Goal: Task Accomplishment & Management: Use online tool/utility

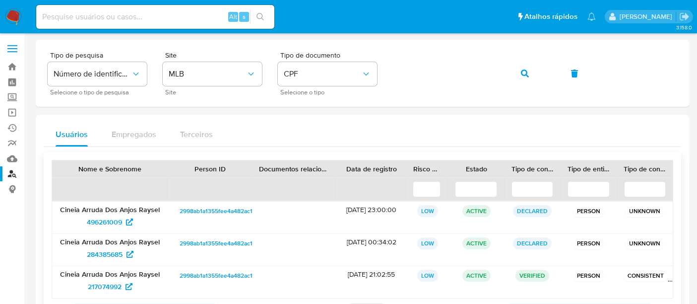
scroll to position [84, 0]
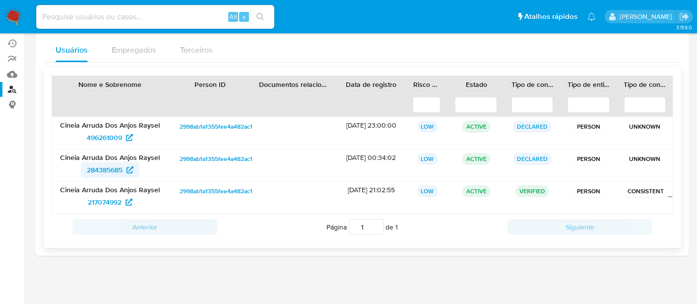
click at [104, 169] on span "284385685" at bounding box center [105, 170] width 36 height 16
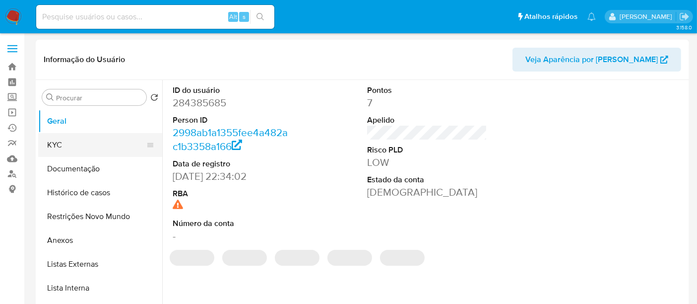
select select "10"
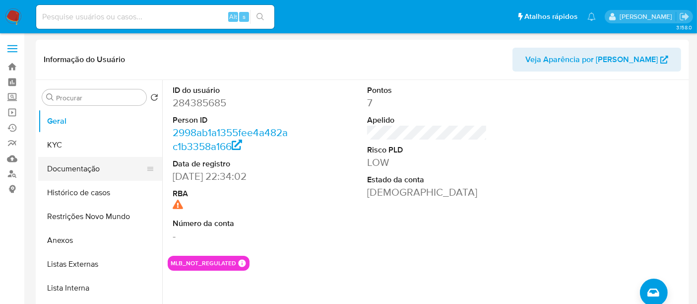
click at [76, 172] on button "Documentação" at bounding box center [96, 169] width 116 height 24
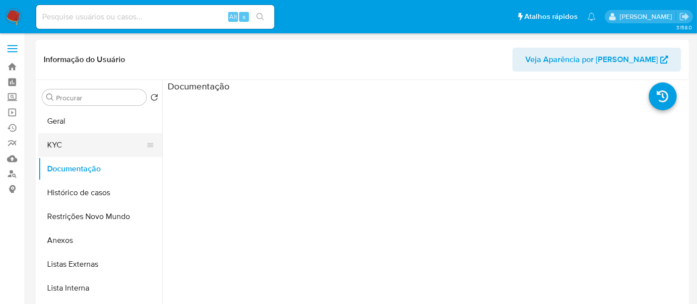
click at [56, 142] on button "KYC" at bounding box center [96, 145] width 116 height 24
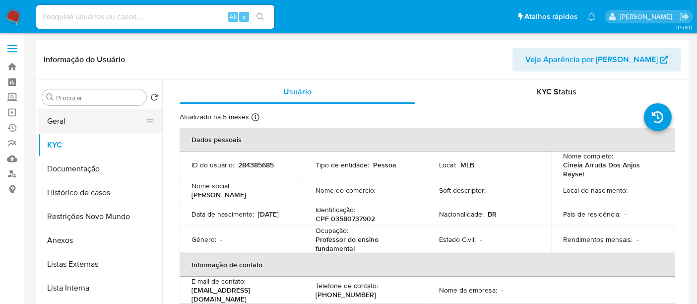
click at [56, 120] on button "Geral" at bounding box center [96, 121] width 116 height 24
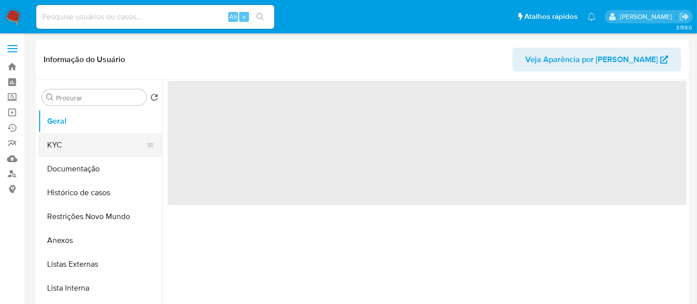
click at [59, 142] on button "KYC" at bounding box center [96, 145] width 116 height 24
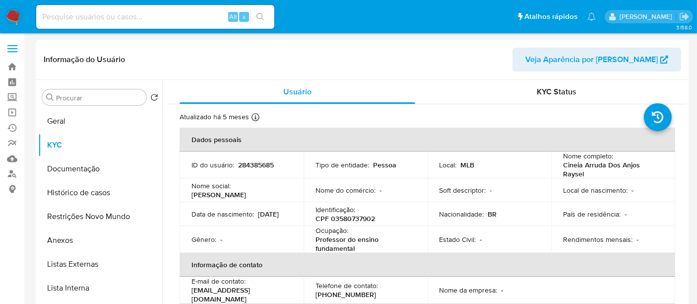
drag, startPoint x: 192, startPoint y: 218, endPoint x: 224, endPoint y: 217, distance: 32.3
click at [224, 217] on div "Data de nascimento : 26/11/1982" at bounding box center [241, 213] width 100 height 9
copy p "26/11/1982"
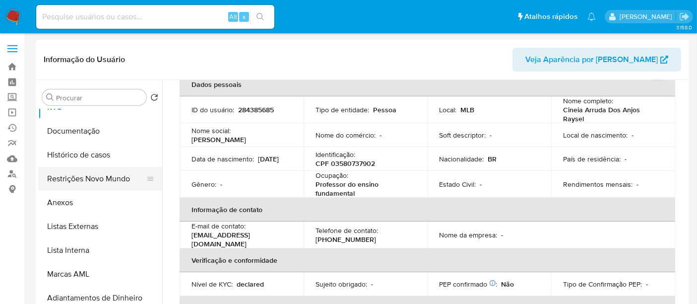
scroll to position [55, 0]
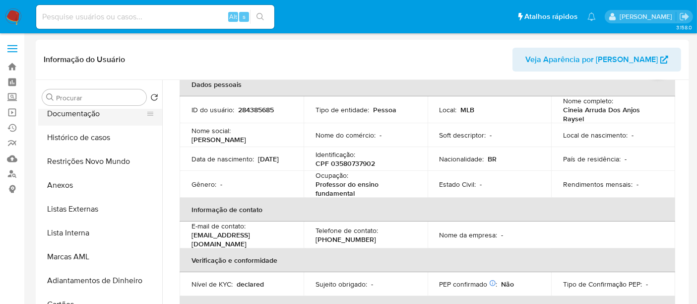
click at [73, 111] on button "Documentação" at bounding box center [96, 114] width 116 height 24
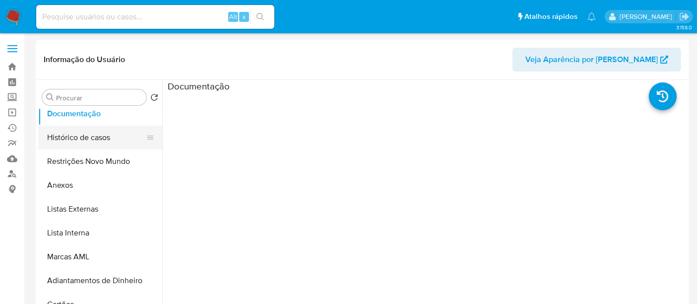
scroll to position [0, 0]
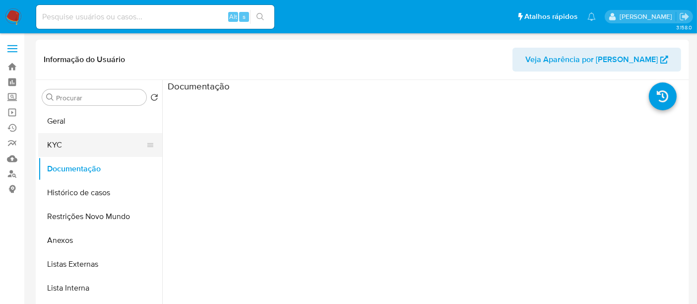
click at [73, 142] on button "KYC" at bounding box center [96, 145] width 116 height 24
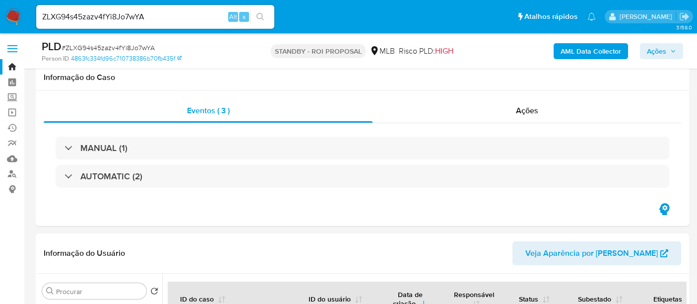
select select "10"
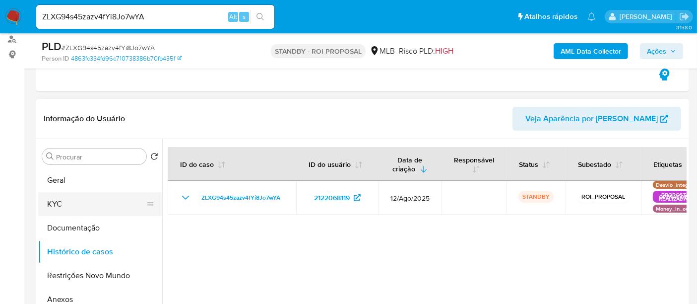
click at [62, 202] on button "KYC" at bounding box center [96, 204] width 116 height 24
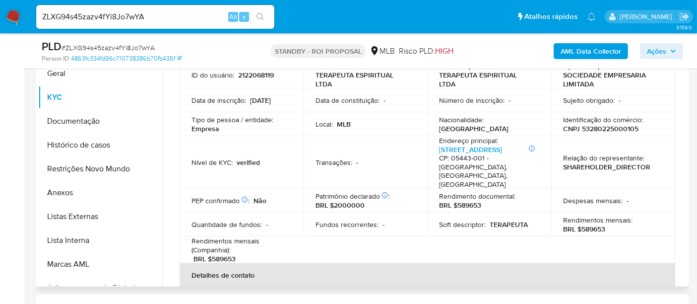
scroll to position [0, 0]
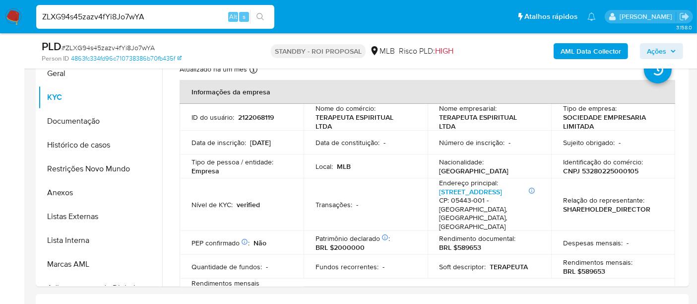
drag, startPoint x: 160, startPoint y: 16, endPoint x: 43, endPoint y: 21, distance: 117.2
click at [43, 21] on input "ZLXG94s45zazv4fYi8Jo7wYA" at bounding box center [155, 16] width 238 height 13
paste input "Xnqom38Zpw2JUOeipw5kSfAV"
type input "Xnqom38Zpw2JUOeipw5kSfAV"
click at [260, 18] on icon "search-icon" at bounding box center [259, 16] width 7 height 7
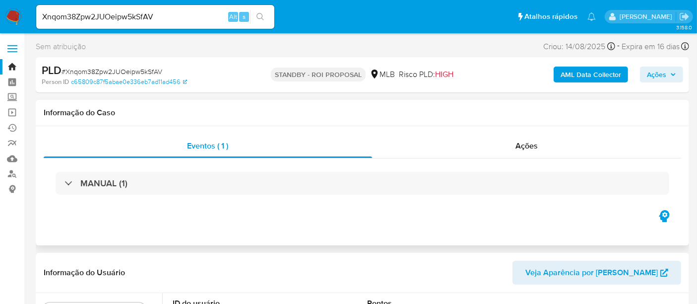
select select "10"
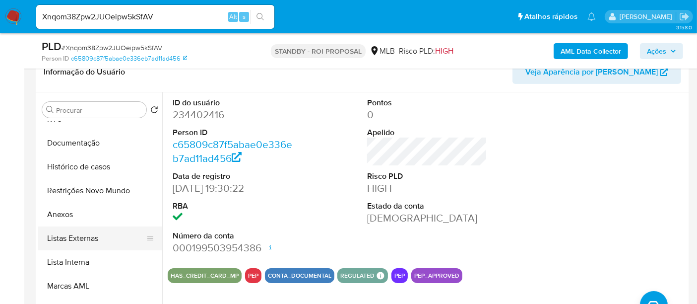
scroll to position [110, 0]
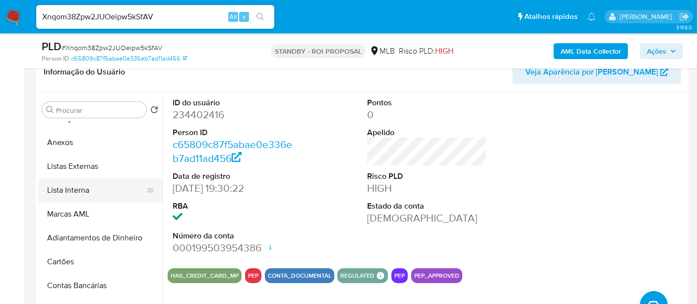
click at [72, 187] on button "Lista Interna" at bounding box center [96, 190] width 116 height 24
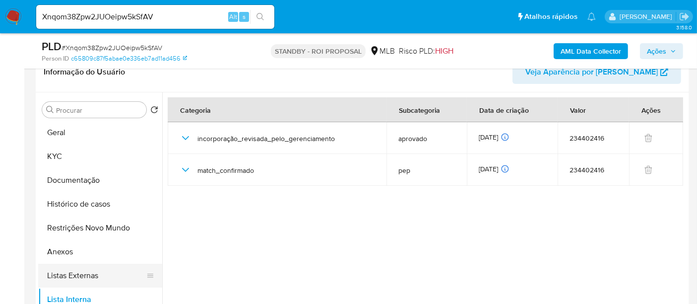
scroll to position [0, 0]
click at [70, 161] on button "KYC" at bounding box center [96, 157] width 116 height 24
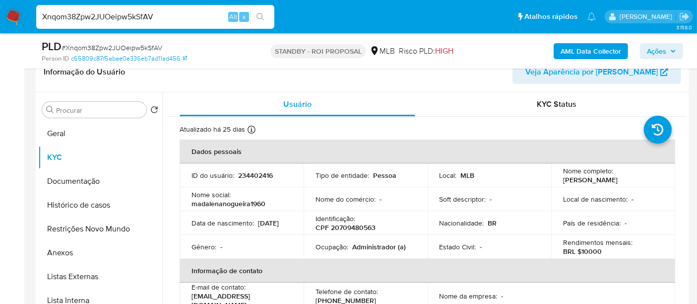
drag, startPoint x: 161, startPoint y: 17, endPoint x: 0, endPoint y: 6, distance: 161.6
click at [0, 6] on nav "Pausado Ver notificaciones Xnqom38Zpw2JUOeipw5kSfAV Alt s Atalhos rápidos Presi…" at bounding box center [348, 16] width 697 height 33
paste input "ii17SRtST2gGo4z7N8LmCznq"
type input "ii17SRtST2gGo4z7N8LmCznq"
click at [264, 13] on icon "search-icon" at bounding box center [260, 17] width 8 height 8
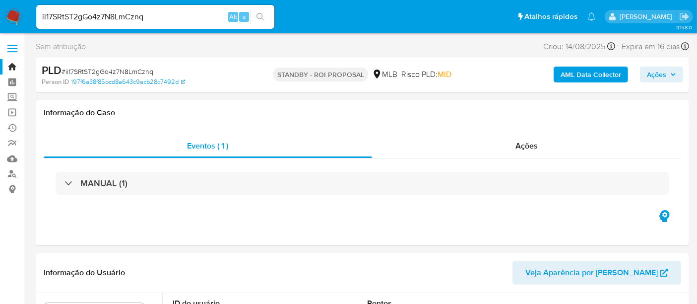
select select "10"
drag, startPoint x: 153, startPoint y: 18, endPoint x: 0, endPoint y: 18, distance: 153.3
click at [0, 18] on nav "Pausado Ver notificaciones ii17SRtST2gGo4z7N8LmCznq Alt s Atalhos rápidos Presi…" at bounding box center [348, 16] width 697 height 33
click at [264, 14] on icon "search-icon" at bounding box center [260, 17] width 8 height 8
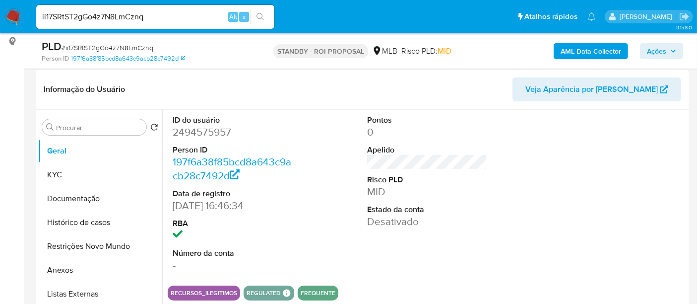
scroll to position [165, 0]
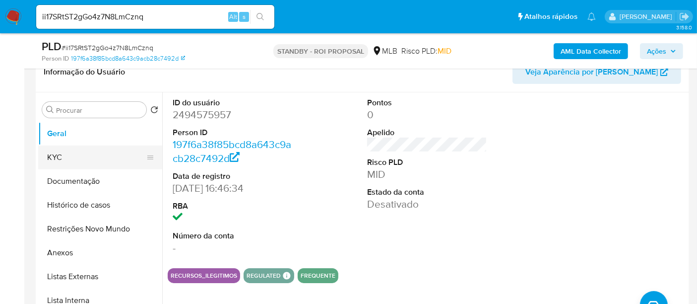
click at [65, 159] on button "KYC" at bounding box center [96, 157] width 116 height 24
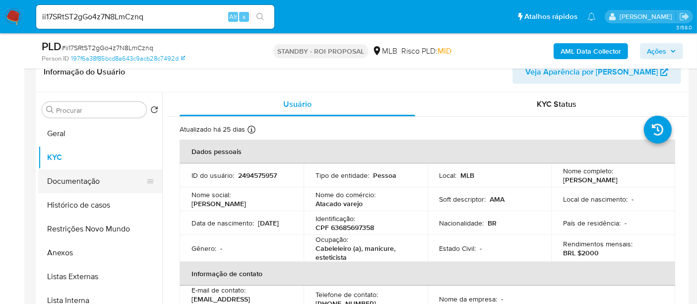
click at [72, 184] on button "Documentação" at bounding box center [96, 181] width 116 height 24
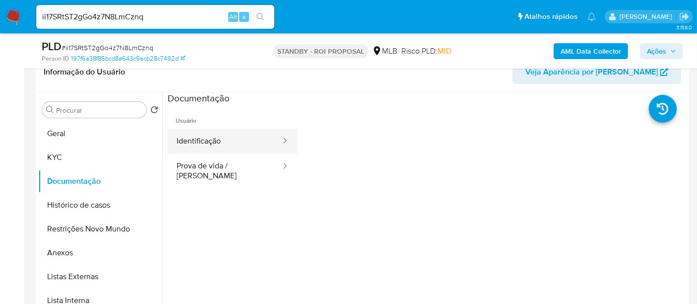
click at [198, 139] on button "Identificação" at bounding box center [225, 140] width 114 height 25
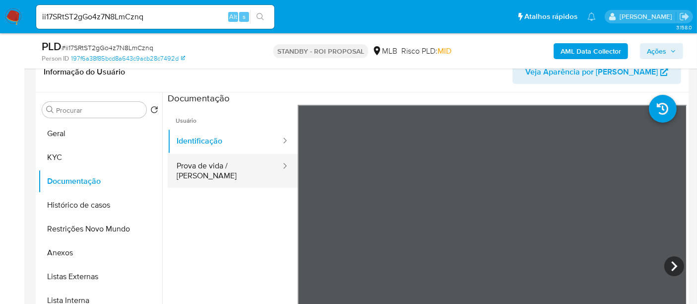
click at [235, 164] on button "Prova de vida / [PERSON_NAME]" at bounding box center [225, 171] width 114 height 34
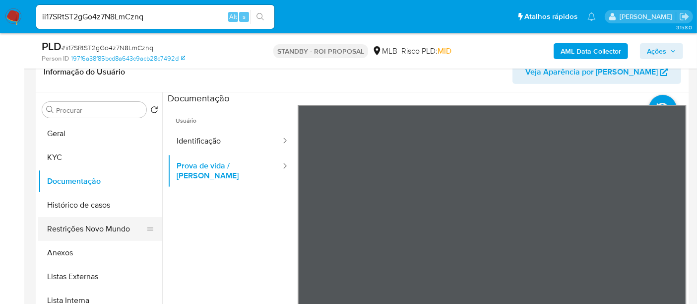
click at [64, 228] on button "Restrições Novo Mundo" at bounding box center [96, 229] width 116 height 24
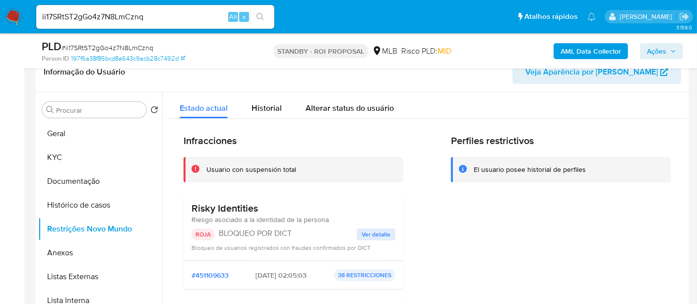
click at [375, 234] on span "Ver detalle" at bounding box center [376, 234] width 29 height 10
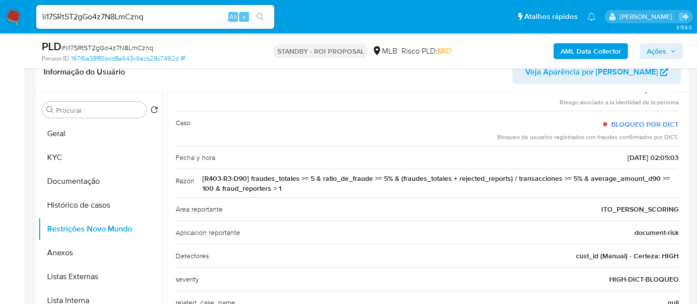
scroll to position [84, 0]
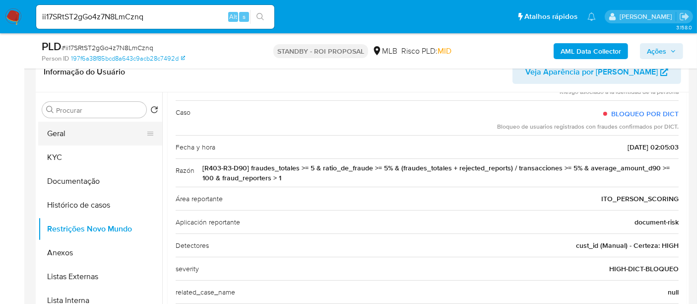
click at [63, 132] on button "Geral" at bounding box center [96, 134] width 116 height 24
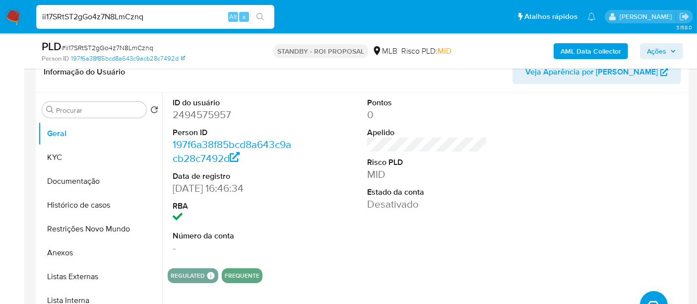
drag, startPoint x: 154, startPoint y: 17, endPoint x: 0, endPoint y: 22, distance: 153.8
click at [0, 22] on nav "Pausado Ver notificaciones ii17SRtST2gGo4z7N8LmCznq Alt s Atalhos rápidos Presi…" at bounding box center [348, 16] width 697 height 33
paste input "YN5d86t6gkWZbuBDVtOclGyV"
type input "YN5d86t6gkWZbuBDVtOclGyV"
click at [262, 16] on icon "search-icon" at bounding box center [259, 16] width 7 height 7
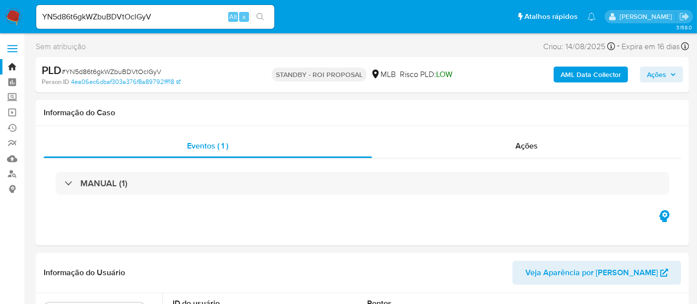
select select "10"
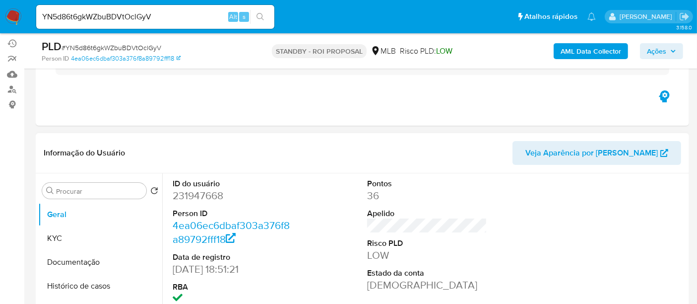
scroll to position [110, 0]
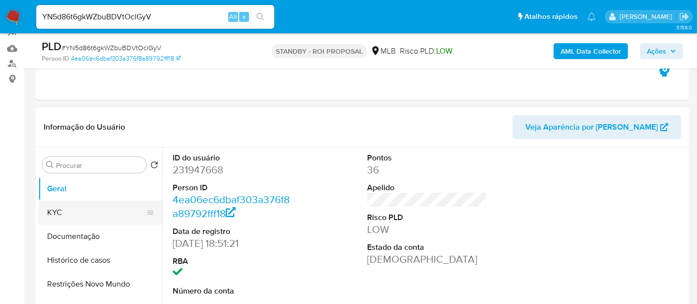
click at [58, 213] on button "KYC" at bounding box center [96, 212] width 116 height 24
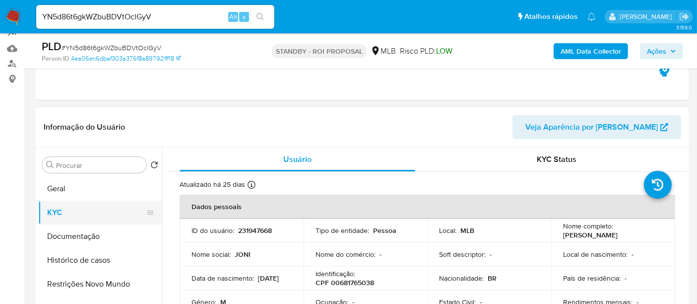
click at [68, 211] on button "KYC" at bounding box center [96, 212] width 116 height 24
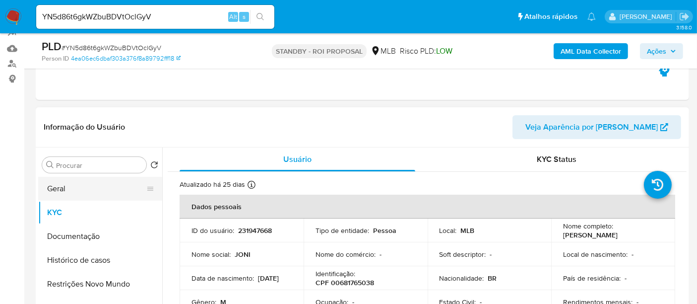
click at [67, 187] on button "Geral" at bounding box center [96, 189] width 116 height 24
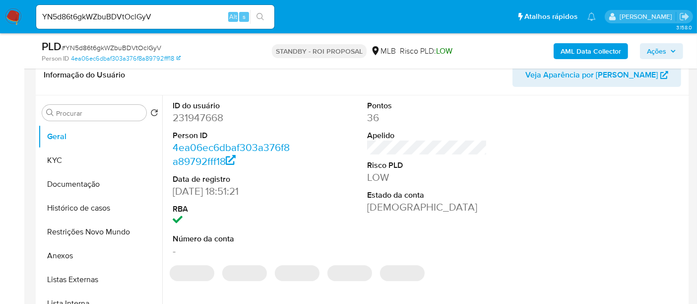
scroll to position [167, 0]
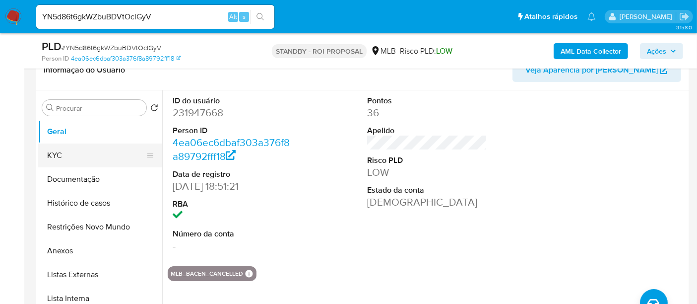
click at [54, 152] on button "KYC" at bounding box center [96, 155] width 116 height 24
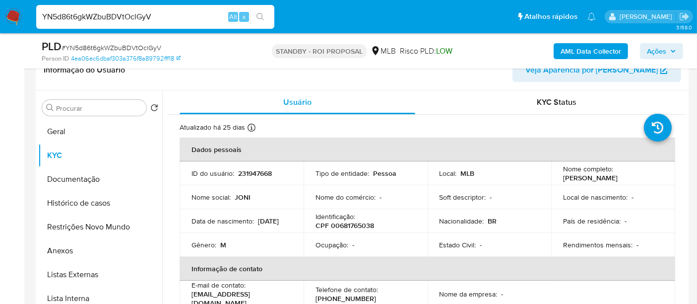
drag, startPoint x: 167, startPoint y: 12, endPoint x: 0, endPoint y: 10, distance: 167.2
click at [0, 10] on nav "Pausado Ver notificaciones YN5d86t6gkWZbuBDVtOclGyV Alt s Atalhos rápidos Presi…" at bounding box center [348, 16] width 697 height 33
paste input "OHjh11B1ZsmNDY05mWgG9kv7"
type input "OHjh11B1ZsmNDY05mWgG9kv7"
click at [261, 12] on button "search-icon" at bounding box center [260, 17] width 20 height 14
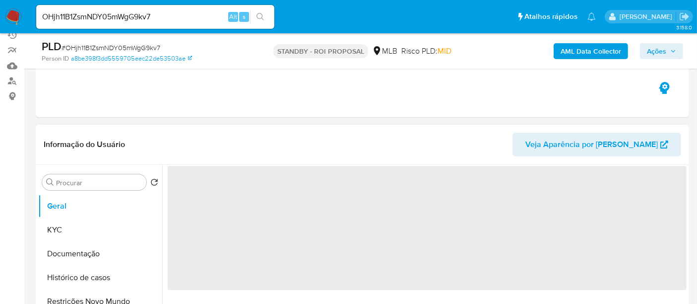
scroll to position [110, 0]
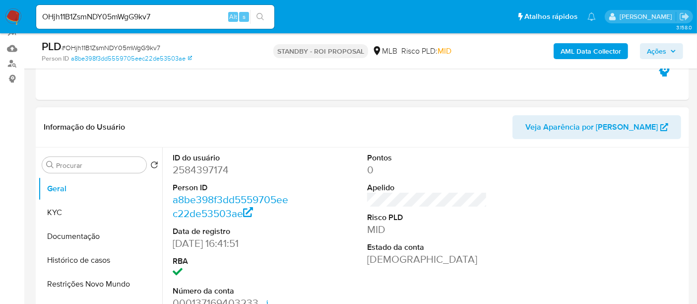
select select "10"
click at [52, 214] on button "KYC" at bounding box center [96, 212] width 116 height 24
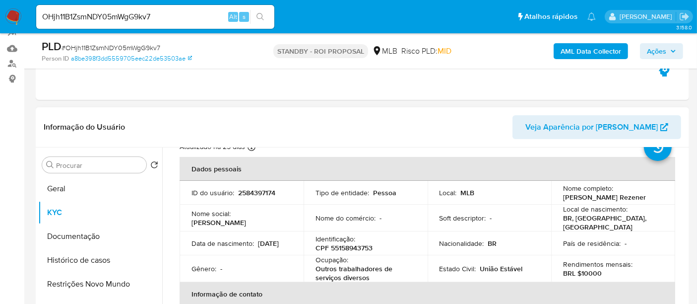
scroll to position [55, 0]
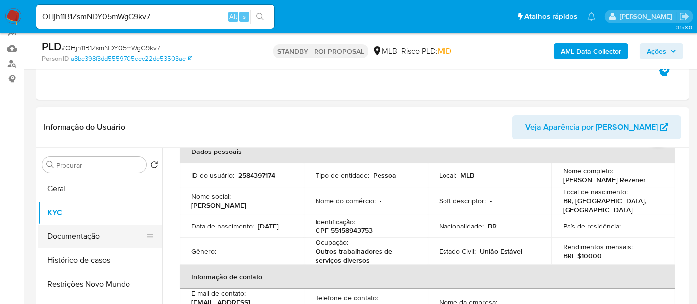
click at [84, 235] on button "Documentação" at bounding box center [96, 236] width 116 height 24
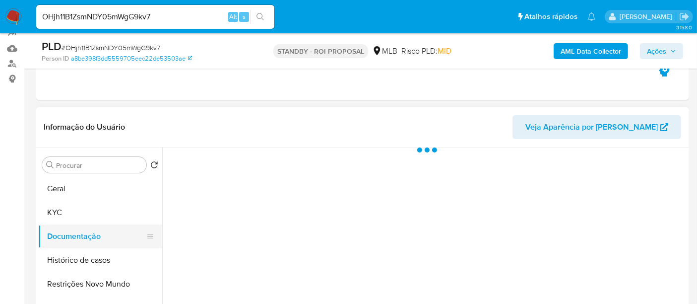
scroll to position [0, 0]
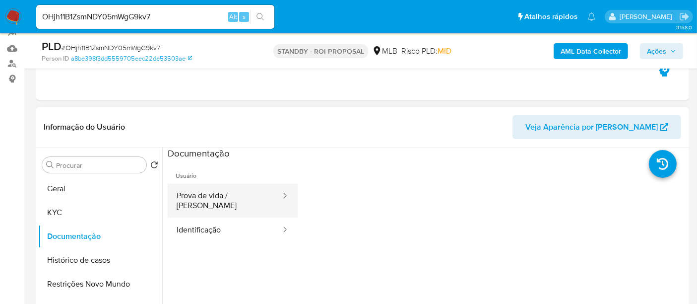
click at [216, 200] on button "Prova de vida / [PERSON_NAME]" at bounding box center [225, 201] width 114 height 34
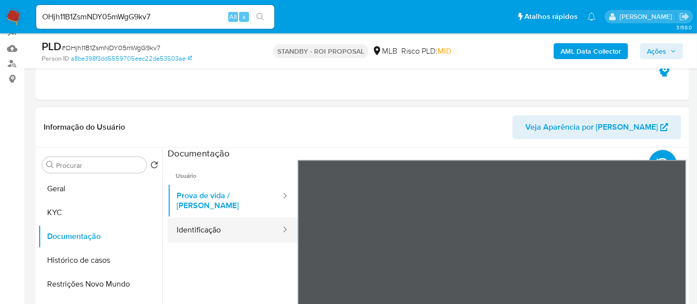
click at [217, 223] on button "Identificação" at bounding box center [225, 229] width 114 height 25
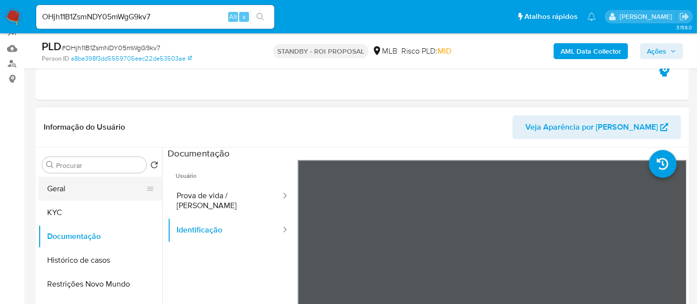
click at [66, 186] on button "Geral" at bounding box center [96, 189] width 116 height 24
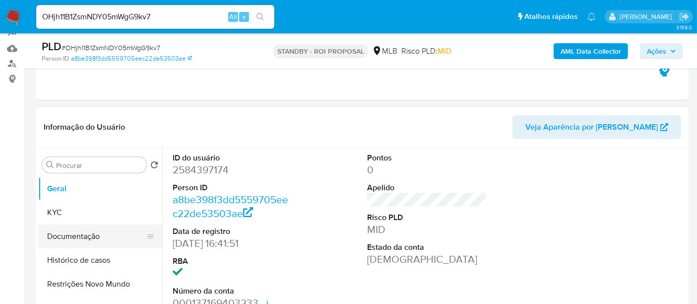
drag, startPoint x: 67, startPoint y: 236, endPoint x: 83, endPoint y: 237, distance: 15.9
click at [67, 237] on button "Documentação" at bounding box center [96, 236] width 116 height 24
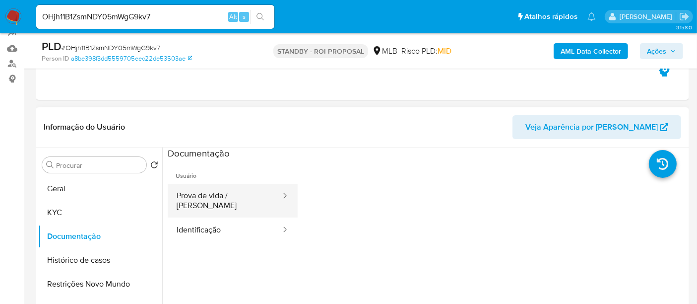
drag, startPoint x: 232, startPoint y: 193, endPoint x: 242, endPoint y: 193, distance: 10.4
click at [231, 193] on button "Prova de vida / [PERSON_NAME]" at bounding box center [225, 201] width 114 height 34
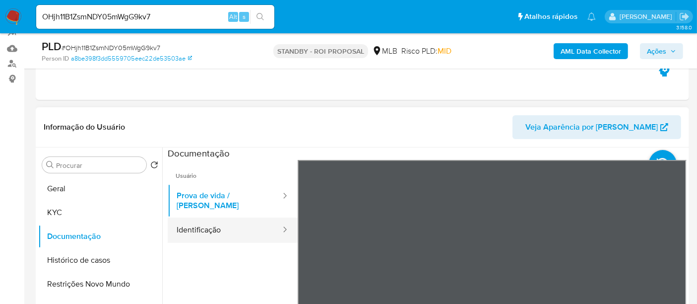
click at [213, 225] on button "Identificação" at bounding box center [225, 229] width 114 height 25
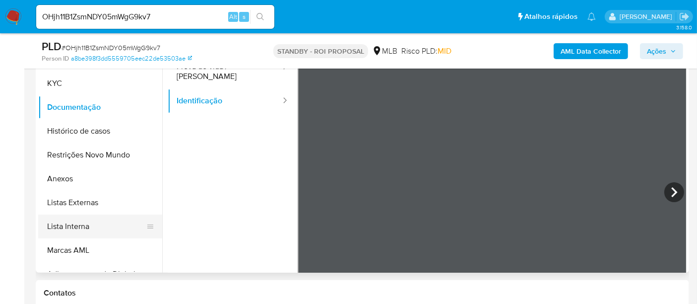
click at [70, 226] on button "Lista Interna" at bounding box center [96, 226] width 116 height 24
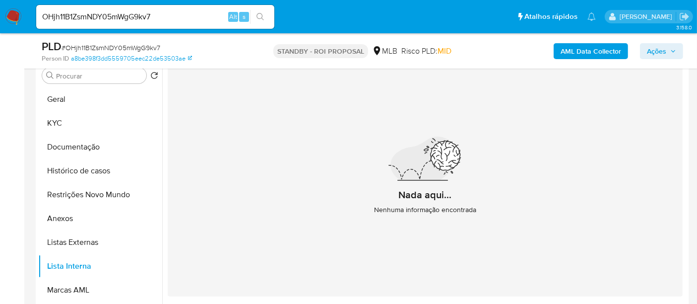
scroll to position [184, 0]
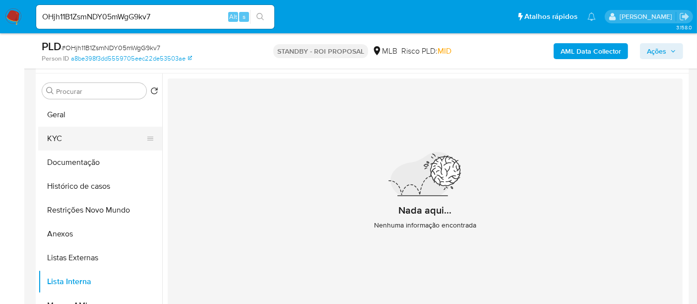
click at [60, 139] on button "KYC" at bounding box center [96, 138] width 116 height 24
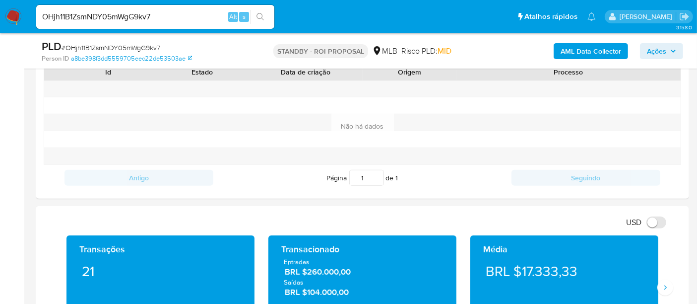
scroll to position [569, 0]
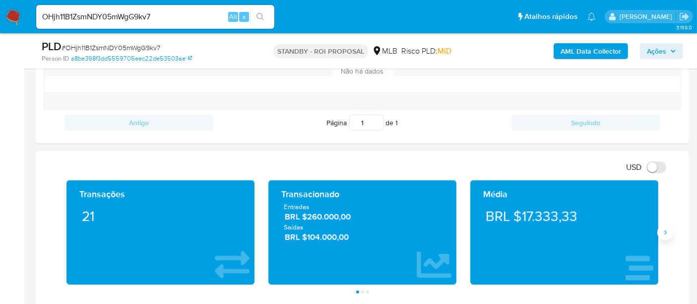
click at [667, 237] on button "Siguiente" at bounding box center [665, 232] width 16 height 16
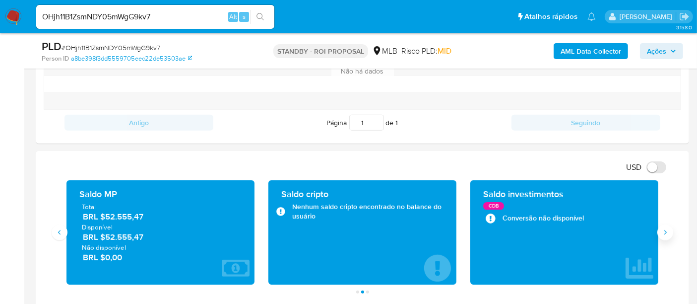
click at [669, 232] on icon "Siguiente" at bounding box center [665, 232] width 8 height 8
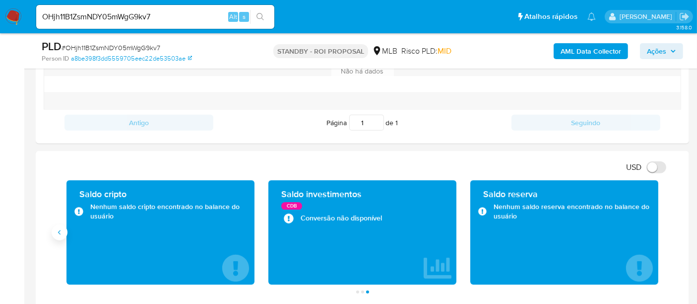
click at [62, 230] on icon "Anterior" at bounding box center [60, 232] width 8 height 8
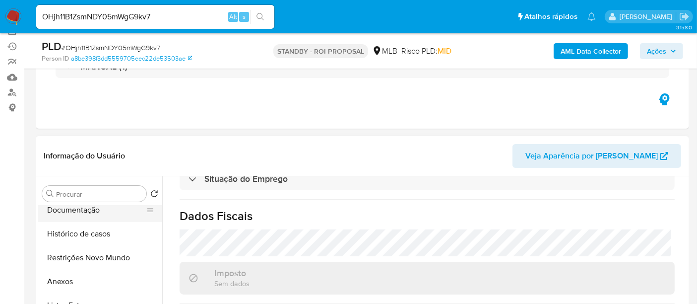
scroll to position [0, 0]
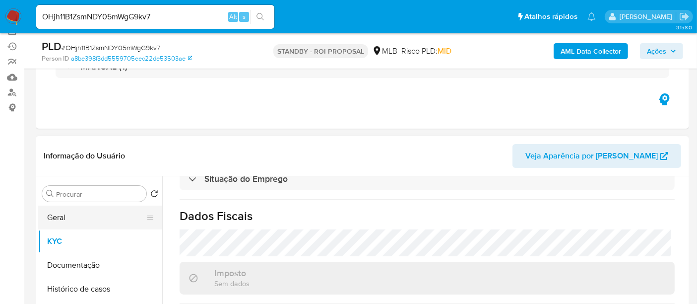
click at [73, 212] on button "Geral" at bounding box center [96, 217] width 116 height 24
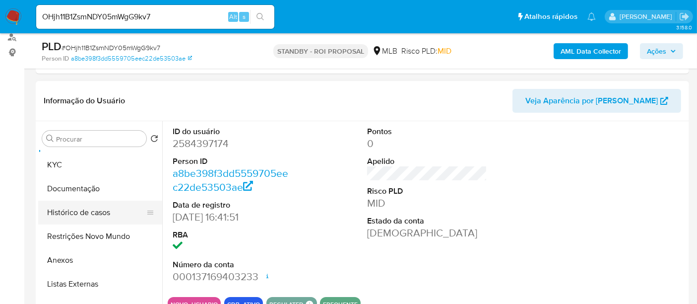
scroll to position [55, 0]
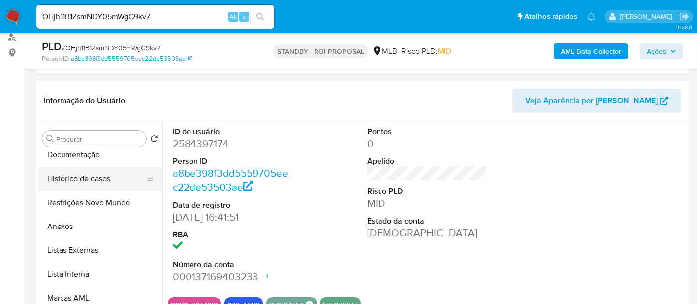
click at [73, 176] on button "Histórico de casos" at bounding box center [96, 179] width 116 height 24
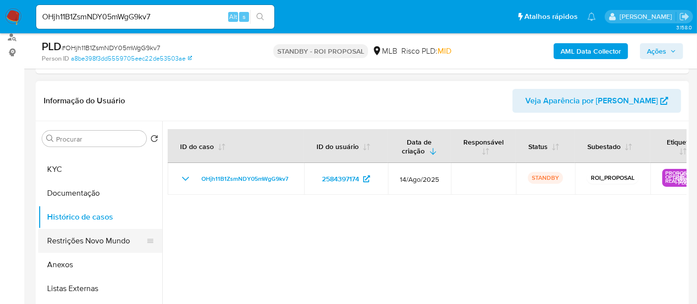
scroll to position [0, 0]
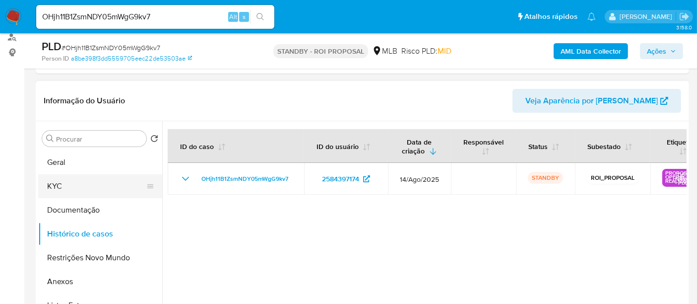
click at [71, 186] on button "KYC" at bounding box center [96, 186] width 116 height 24
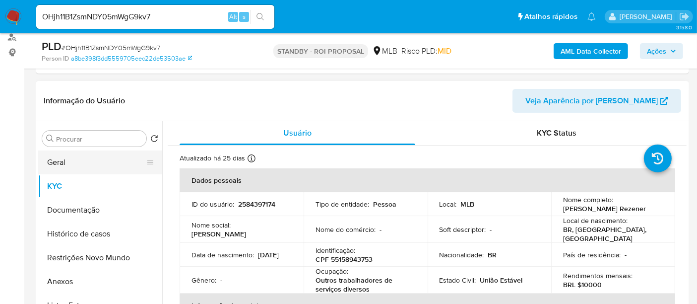
click at [62, 164] on button "Geral" at bounding box center [96, 162] width 116 height 24
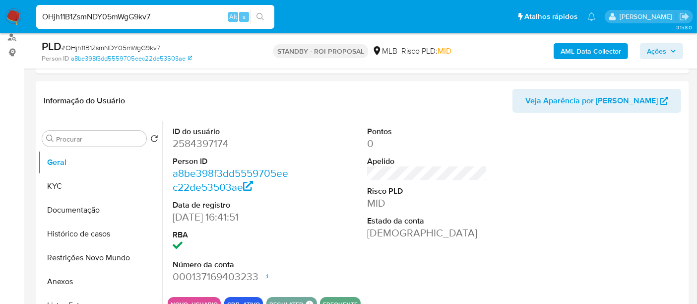
drag, startPoint x: 52, startPoint y: 19, endPoint x: 0, endPoint y: 15, distance: 52.3
click at [0, 15] on nav "Pausado Ver notificaciones OHjh11B1ZsmNDY05mWgG9kv7 Alt s Atalhos rápidos Presi…" at bounding box center [348, 16] width 697 height 33
paste input "Vj9dtBuXkzfluwpT2NFjrCBY"
type input "Vj9dtBuXkzfluwpT2NFjrCBY"
click at [262, 15] on icon "search-icon" at bounding box center [259, 16] width 7 height 7
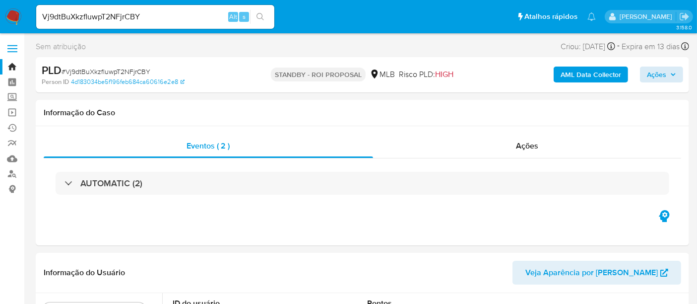
select select "10"
drag, startPoint x: 45, startPoint y: 15, endPoint x: 102, endPoint y: 19, distance: 56.7
click at [102, 19] on input "Vj9dtBuXkzfluwpT2NFjrCBY" at bounding box center [155, 16] width 238 height 13
drag, startPoint x: 139, startPoint y: 15, endPoint x: 43, endPoint y: 14, distance: 96.2
click at [43, 14] on input "Vj9dtBuXkzfluwpT2NFjrCBY" at bounding box center [155, 16] width 238 height 13
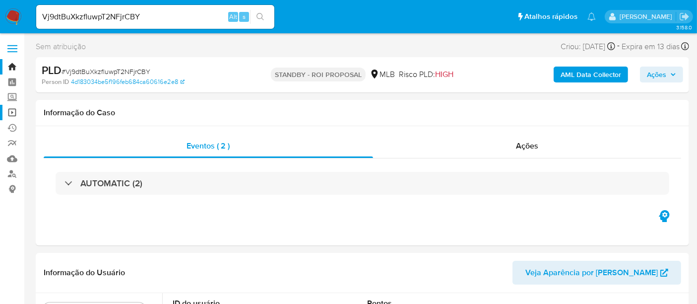
click at [11, 111] on link "Operações em massa" at bounding box center [59, 112] width 118 height 15
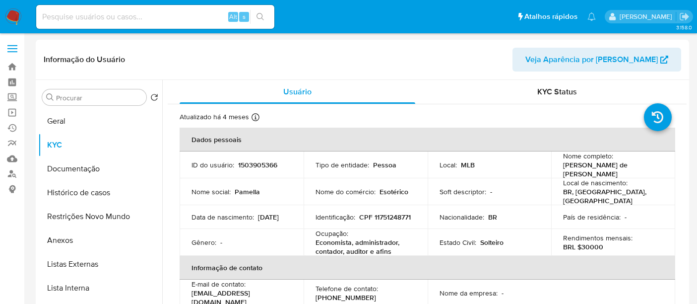
select select "10"
click at [67, 17] on input at bounding box center [155, 16] width 238 height 13
paste input "1483689966"
type input "1483689966"
click at [262, 16] on icon "search-icon" at bounding box center [259, 16] width 7 height 7
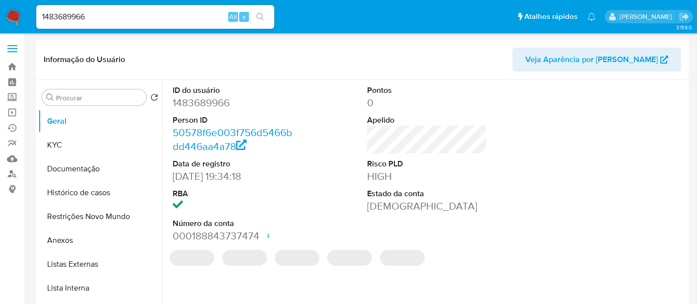
select select "10"
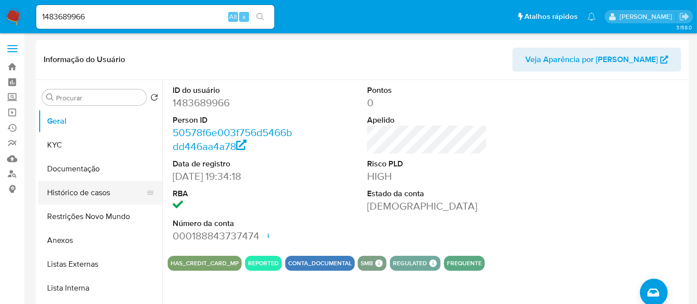
click at [75, 194] on button "Histórico de casos" at bounding box center [96, 193] width 116 height 24
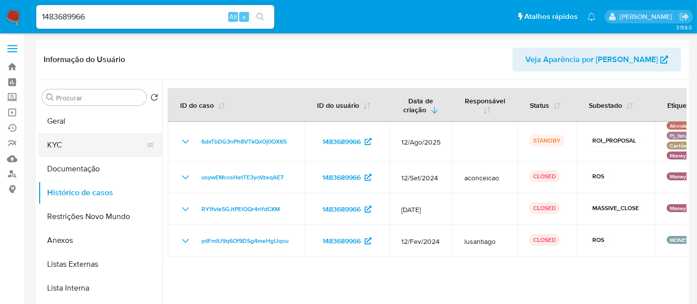
click at [48, 143] on button "KYC" at bounding box center [96, 145] width 116 height 24
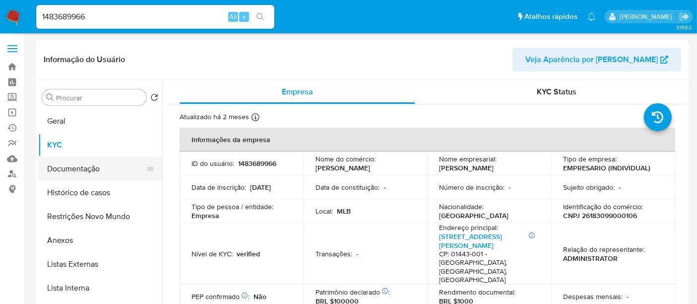
click at [82, 169] on button "Documentação" at bounding box center [96, 169] width 116 height 24
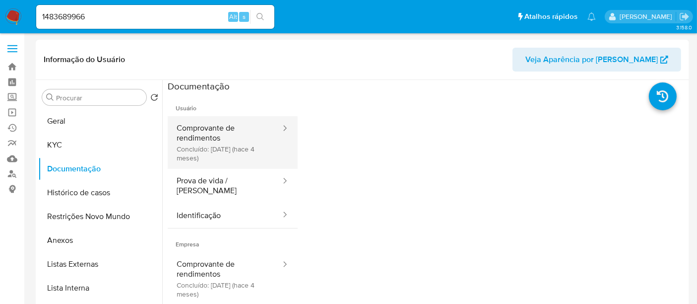
click at [224, 135] on button "Comprovante de rendimentos Concluído: 05/05/2025 (hace 4 meses)" at bounding box center [225, 142] width 114 height 53
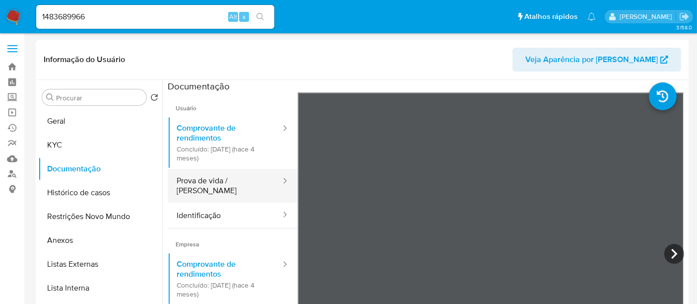
click at [204, 175] on button "Prova de vida / Selfie" at bounding box center [225, 186] width 114 height 34
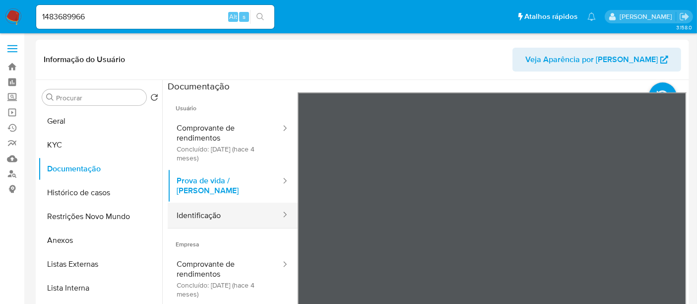
drag, startPoint x: 192, startPoint y: 209, endPoint x: 264, endPoint y: 207, distance: 71.9
click at [194, 209] on button "Identificação" at bounding box center [225, 214] width 114 height 25
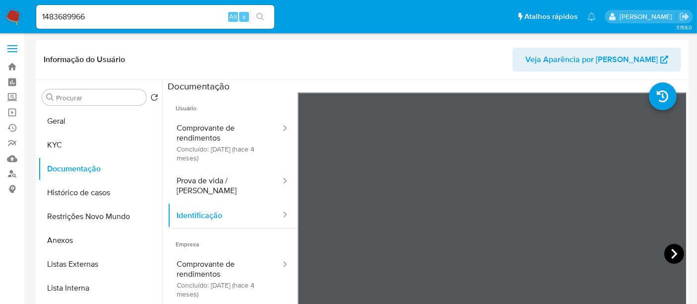
click at [670, 253] on icon at bounding box center [674, 254] width 20 height 20
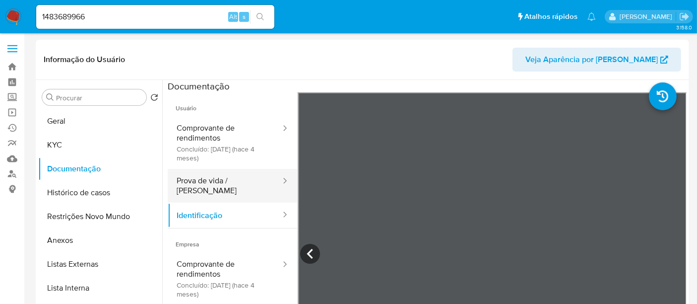
click at [226, 182] on button "Prova de vida / Selfie" at bounding box center [225, 186] width 114 height 34
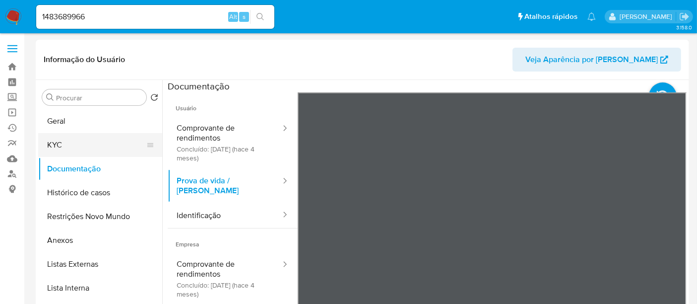
click at [55, 143] on button "KYC" at bounding box center [96, 145] width 116 height 24
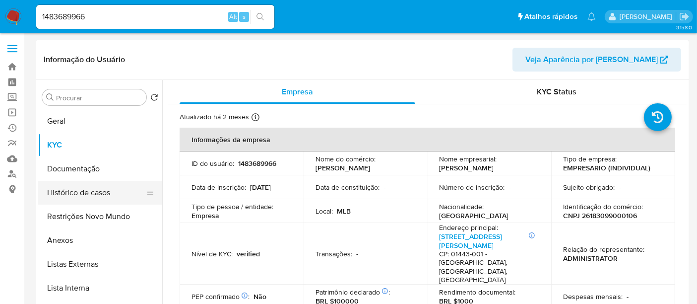
drag, startPoint x: 81, startPoint y: 186, endPoint x: 108, endPoint y: 189, distance: 27.0
click at [81, 186] on button "Histórico de casos" at bounding box center [96, 193] width 116 height 24
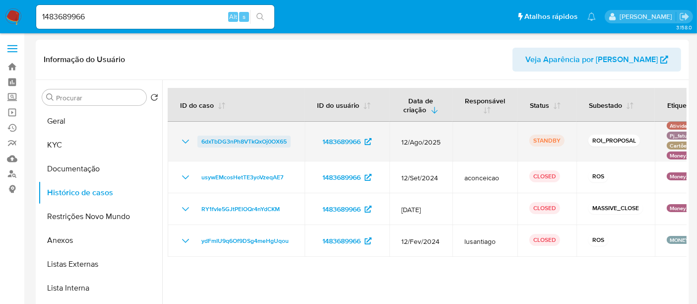
click at [239, 140] on span "6dxTbDG3nPh8VTkQxOj0OX65" at bounding box center [243, 141] width 85 height 12
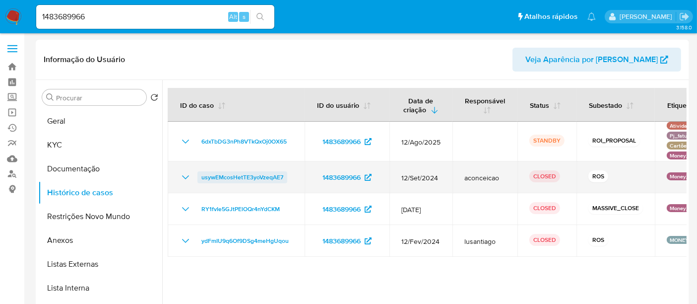
click at [248, 175] on span "usywEMcosHetTE3yoVzeqAE7" at bounding box center [242, 177] width 82 height 12
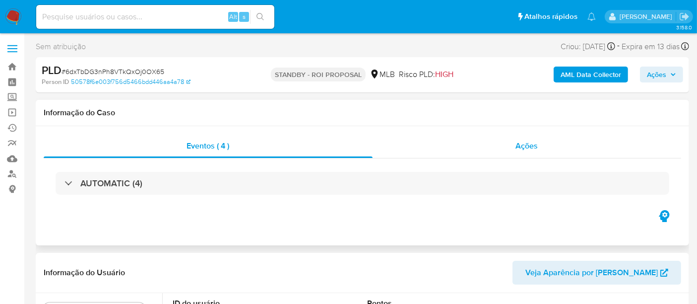
select select "10"
click at [533, 145] on span "Ações" at bounding box center [527, 145] width 22 height 11
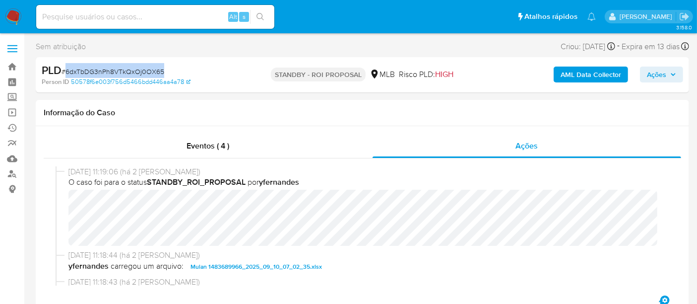
drag, startPoint x: 66, startPoint y: 73, endPoint x: 161, endPoint y: 70, distance: 95.3
click at [161, 70] on span "# 6dxTbDG3nPh8VTkQxOj0OX65" at bounding box center [113, 71] width 103 height 10
copy span "6dxTbDG3nPh8VTkQxOj0OX65"
click at [10, 113] on link "Operações em massa" at bounding box center [59, 112] width 118 height 15
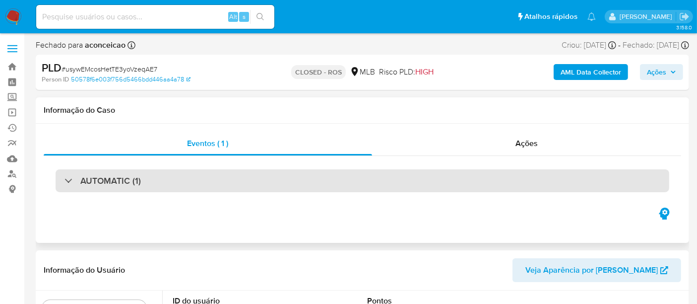
select select "10"
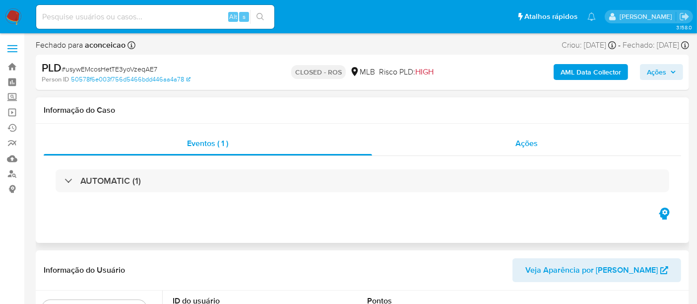
click at [534, 146] on span "Ações" at bounding box center [526, 142] width 22 height 11
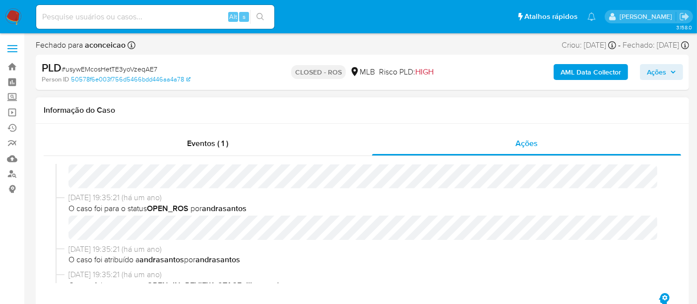
scroll to position [220, 0]
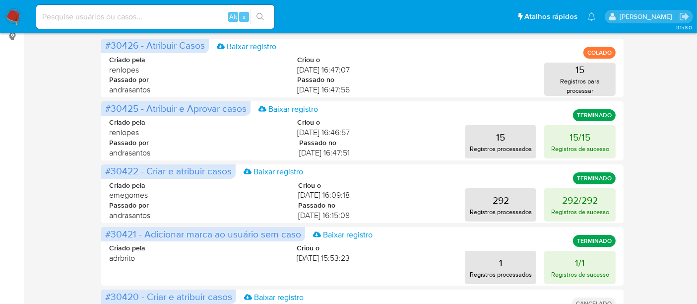
scroll to position [220, 0]
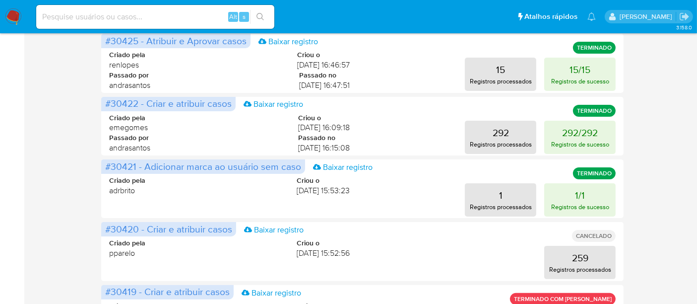
click at [100, 15] on input at bounding box center [155, 16] width 238 height 13
paste input "ii17SRtST2gGo4z7N8LmCznq"
type input "ii17SRtST2gGo4z7N8LmCznq"
click at [257, 16] on icon "search-icon" at bounding box center [259, 16] width 7 height 7
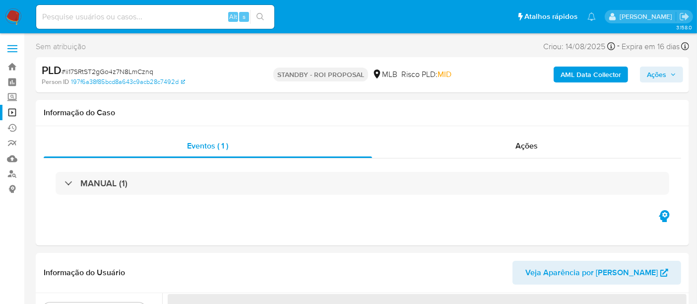
select select "10"
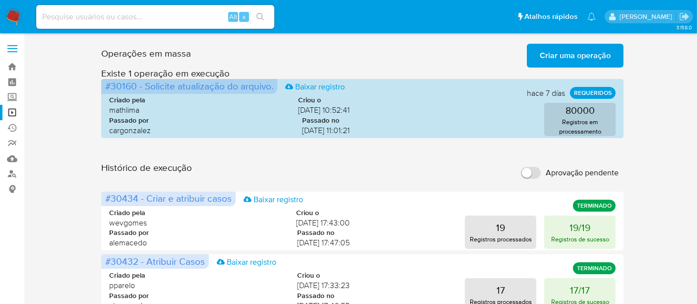
click at [579, 54] on span "Criar uma operação" at bounding box center [575, 56] width 71 height 22
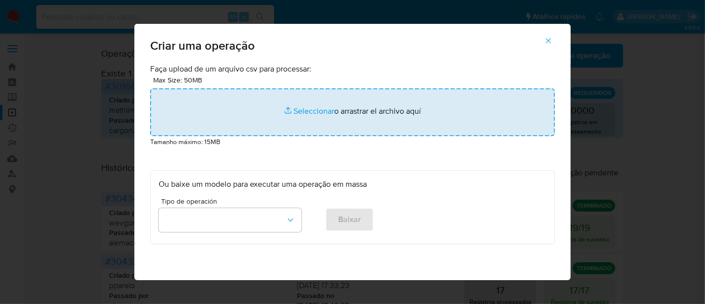
click at [306, 110] on input "file" at bounding box center [352, 112] width 405 height 48
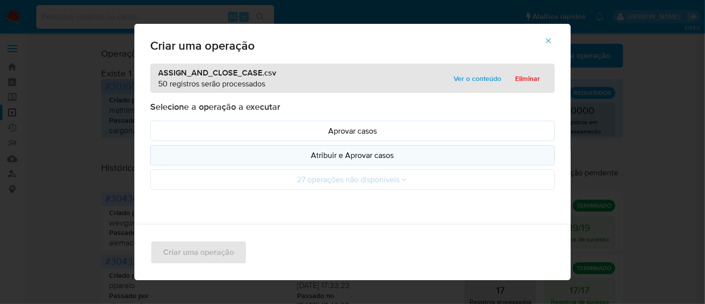
click at [346, 155] on p "Atribuir e Aprovar casos" at bounding box center [353, 154] width 388 height 11
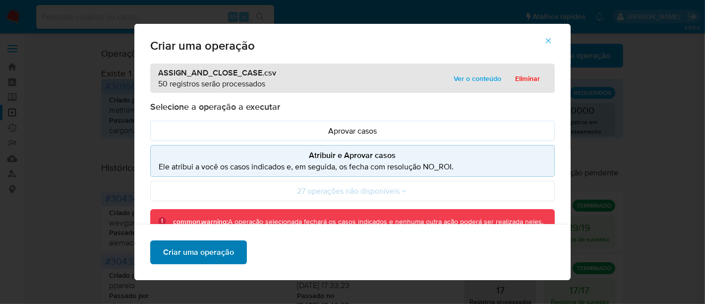
click at [194, 254] on span "Criar uma operação" at bounding box center [198, 252] width 71 height 22
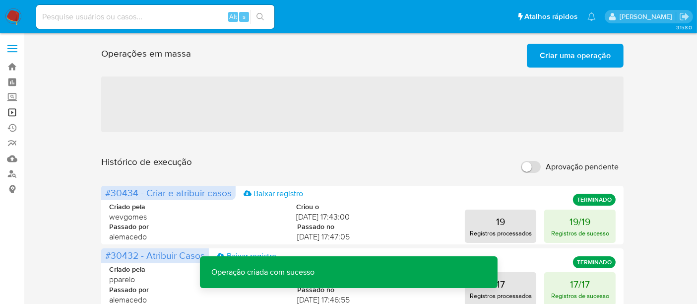
click at [6, 109] on link "Operações em massa" at bounding box center [59, 112] width 118 height 15
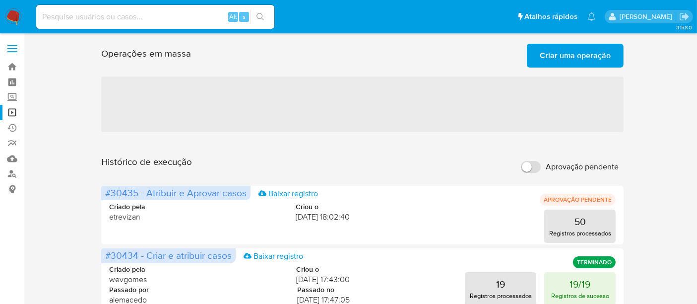
click at [574, 56] on span "Criar uma operação" at bounding box center [575, 56] width 71 height 22
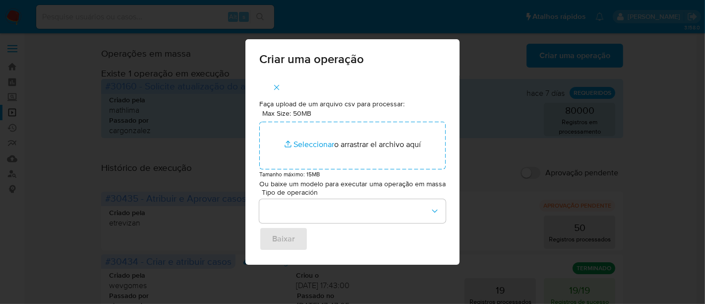
click at [278, 83] on icon "button" at bounding box center [276, 87] width 9 height 9
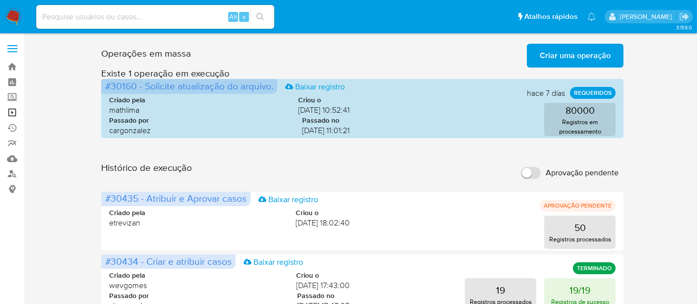
click at [12, 110] on link "Operações em massa" at bounding box center [59, 112] width 118 height 15
click at [598, 58] on span "Criar uma operação" at bounding box center [575, 56] width 71 height 22
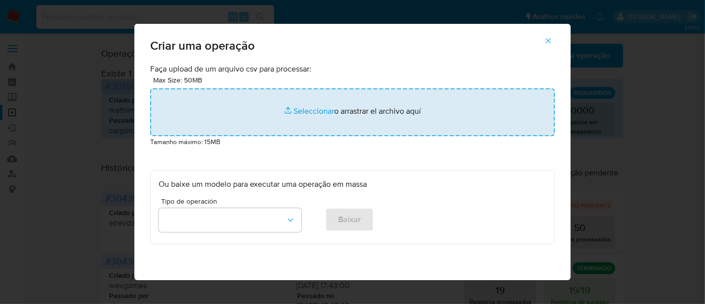
click at [305, 110] on input "file" at bounding box center [352, 112] width 405 height 48
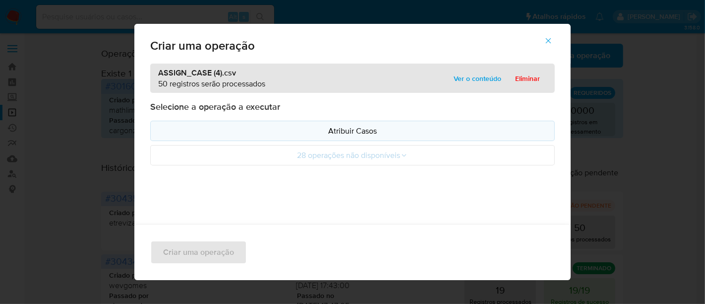
click at [353, 129] on p "Atribuir Casos" at bounding box center [353, 130] width 388 height 11
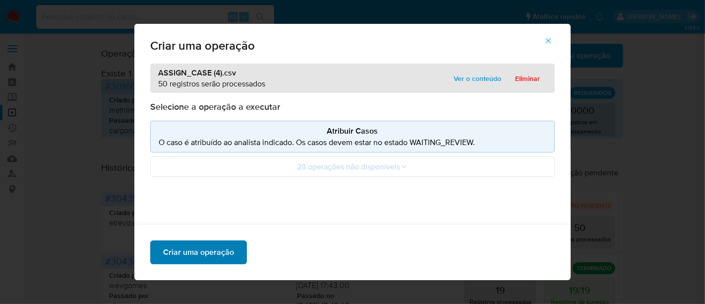
click at [198, 255] on span "Criar uma operação" at bounding box center [198, 252] width 71 height 22
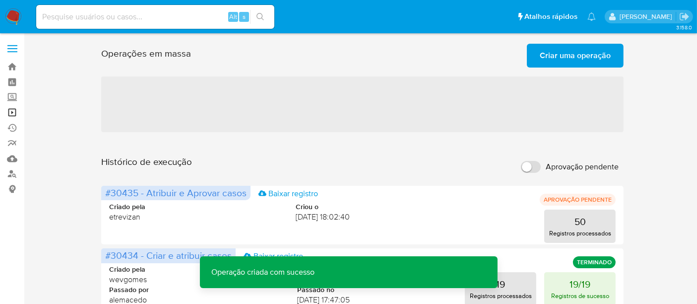
drag, startPoint x: 11, startPoint y: 113, endPoint x: 18, endPoint y: 119, distance: 9.5
click at [11, 113] on link "Operações em massa" at bounding box center [59, 112] width 118 height 15
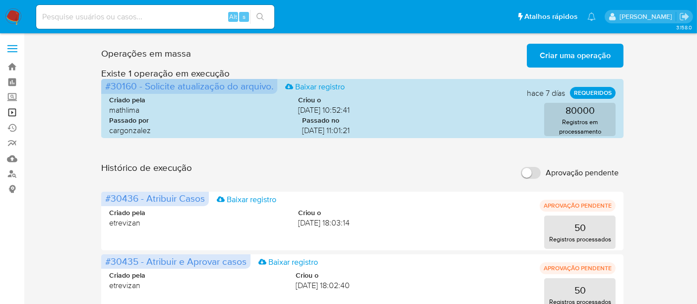
click at [11, 109] on link "Operações em massa" at bounding box center [59, 112] width 118 height 15
click at [11, 110] on link "Operações em massa" at bounding box center [59, 112] width 118 height 15
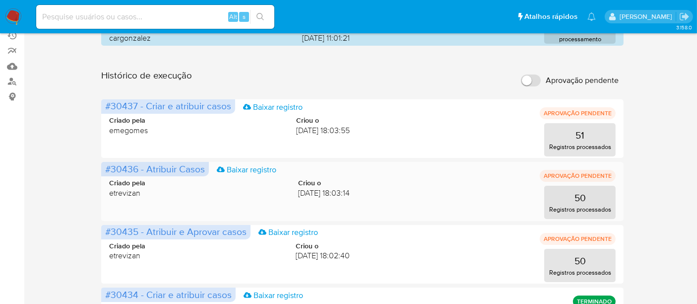
scroll to position [55, 0]
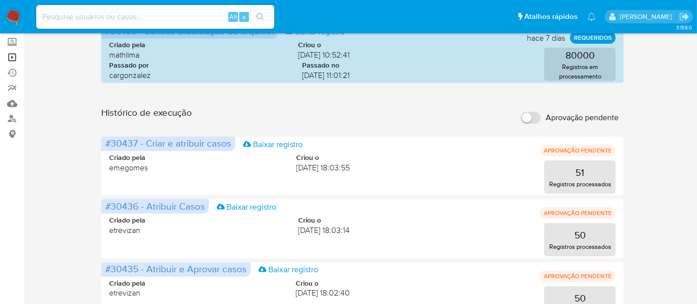
click at [14, 57] on link "Operações em massa" at bounding box center [59, 57] width 118 height 15
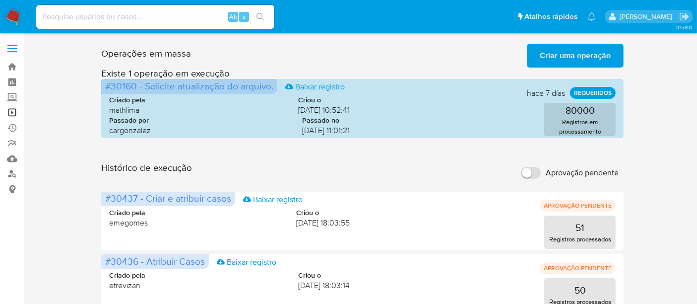
click at [12, 112] on link "Operações em massa" at bounding box center [59, 112] width 118 height 15
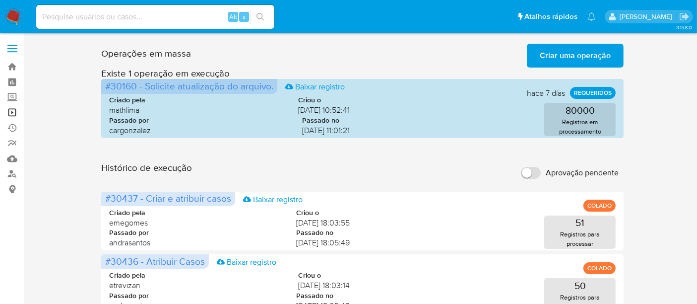
click at [9, 111] on link "Operações em massa" at bounding box center [59, 112] width 118 height 15
click at [14, 111] on link "Operações em massa" at bounding box center [59, 112] width 118 height 15
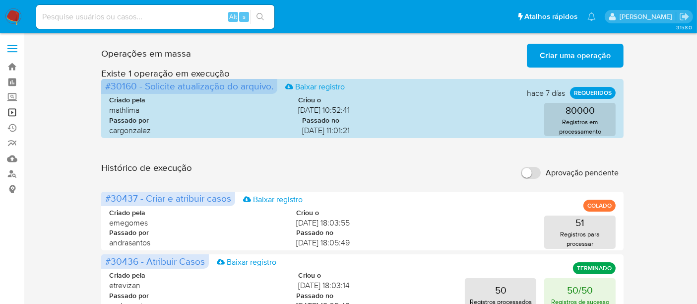
click at [11, 113] on link "Operações em massa" at bounding box center [59, 112] width 118 height 15
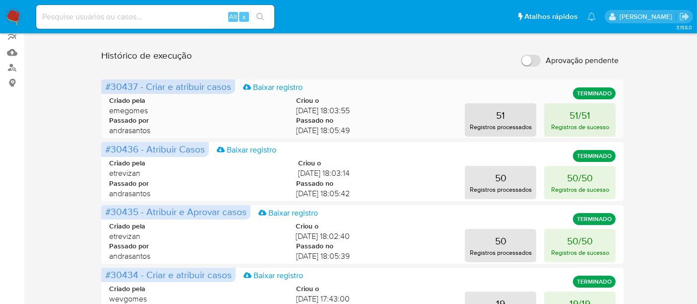
scroll to position [110, 0]
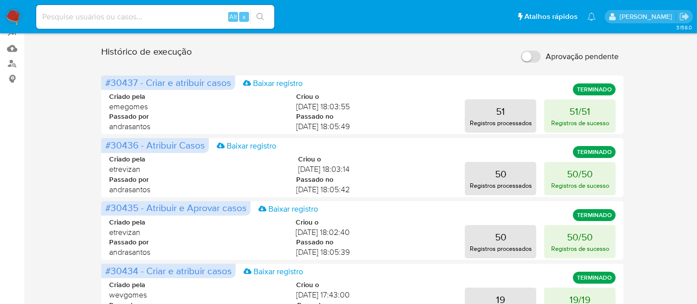
click at [95, 18] on input at bounding box center [155, 16] width 238 height 13
paste input "x3CdE8dSzpbGQ9HL3aXNAnyI"
type input "x3CdE8dSzpbGQ9HL3aXNAnyI"
click at [260, 14] on icon "search-icon" at bounding box center [260, 17] width 8 height 8
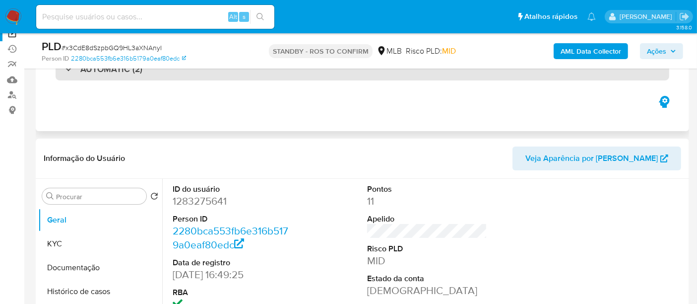
scroll to position [110, 0]
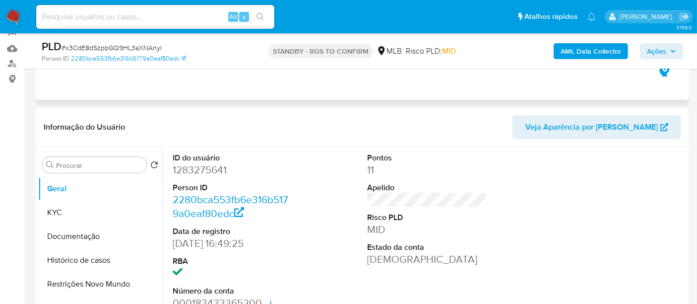
select select "10"
click at [76, 237] on button "Documentação" at bounding box center [96, 236] width 116 height 24
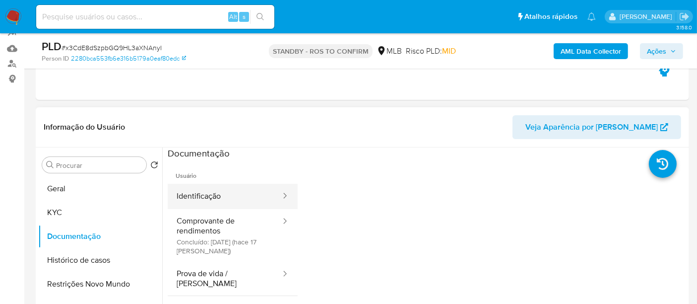
click at [207, 193] on button "Identificação" at bounding box center [225, 196] width 114 height 25
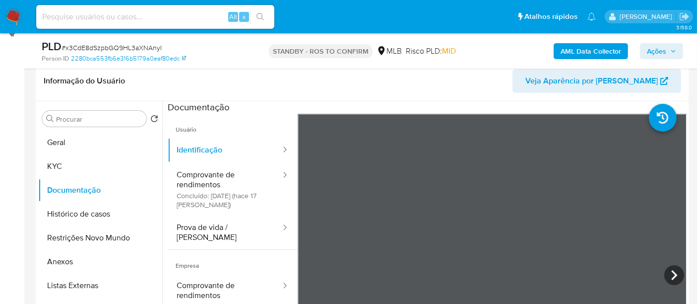
scroll to position [199, 0]
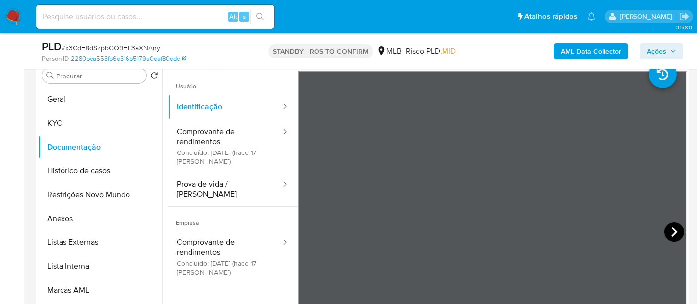
click at [670, 227] on icon at bounding box center [674, 232] width 20 height 20
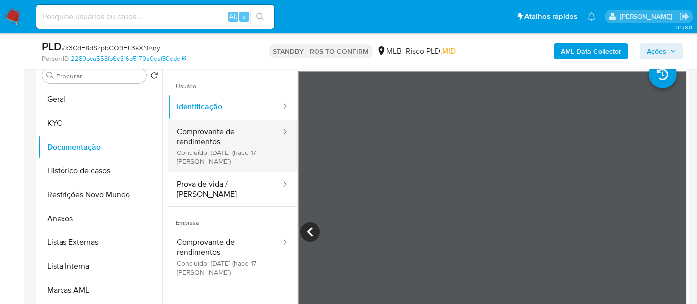
click at [200, 137] on button "Comprovante de rendimentos Concluído: [DATE] (hace 17 [PERSON_NAME])" at bounding box center [225, 146] width 114 height 53
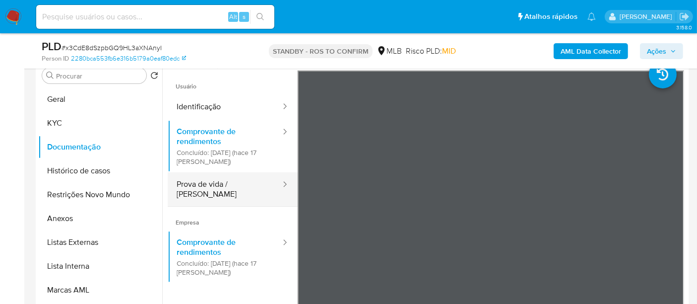
click at [213, 181] on button "Prova de vida / [PERSON_NAME]" at bounding box center [225, 189] width 114 height 34
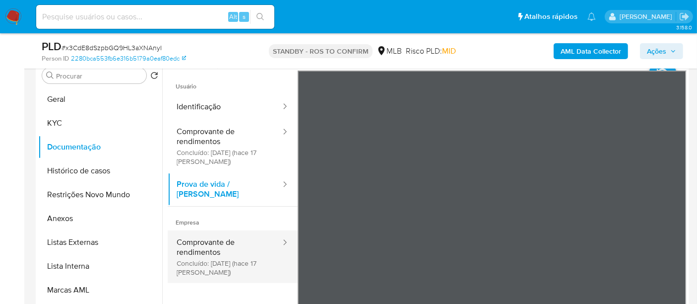
click at [191, 235] on button "Comprovante de rendimentos Concluído: [DATE] (hace 17 [PERSON_NAME])" at bounding box center [225, 256] width 114 height 53
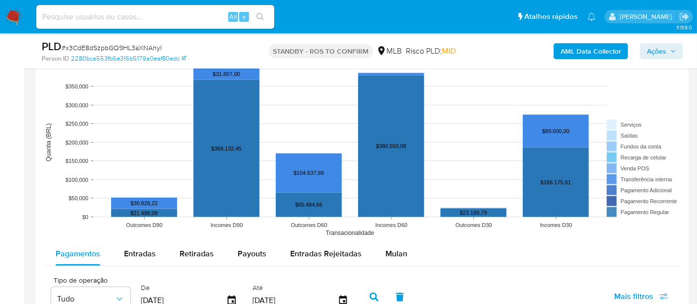
scroll to position [936, 0]
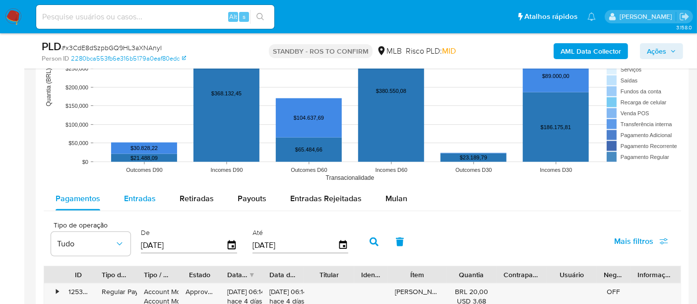
click at [138, 197] on span "Entradas" at bounding box center [140, 197] width 32 height 11
select select "10"
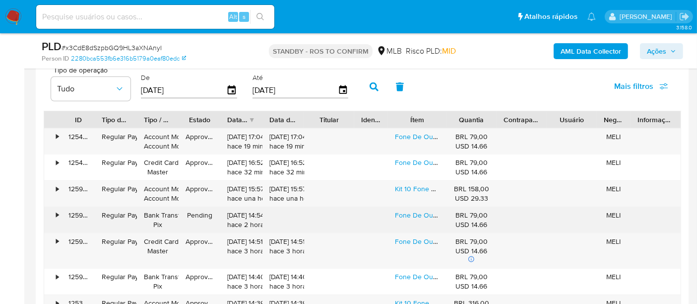
scroll to position [1102, 0]
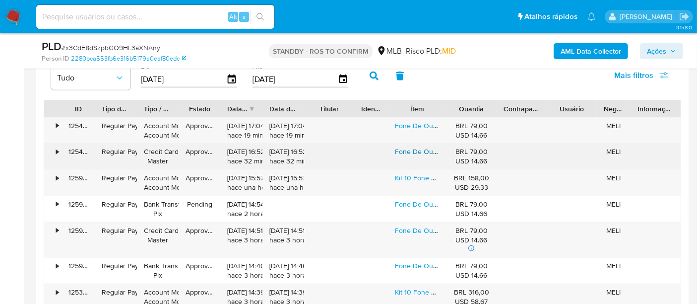
click at [415, 147] on link "Fone De Ouvido Bluetooth Sem Fio Tws Esportivo Compatível Com iPhone Samsung Xi…" at bounding box center [678, 151] width 566 height 10
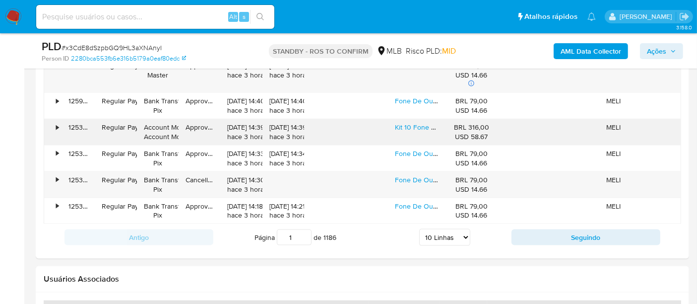
scroll to position [1267, 0]
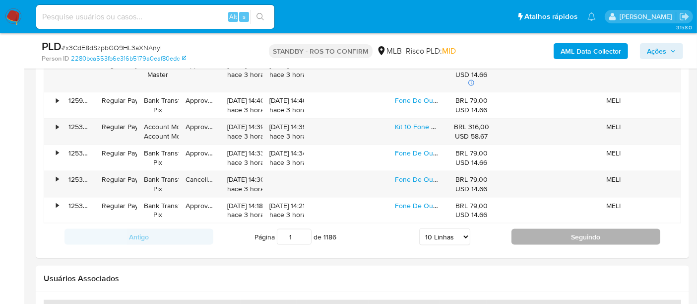
click at [587, 230] on button "Seguindo" at bounding box center [585, 237] width 149 height 16
type input "2"
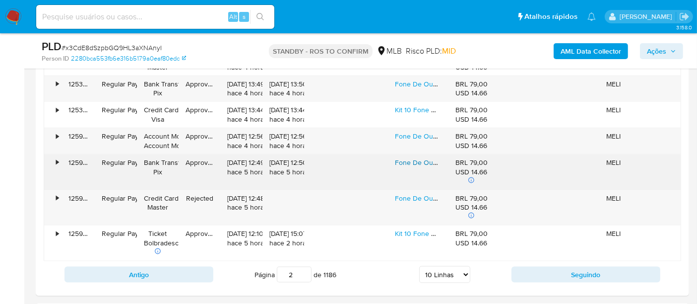
scroll to position [1212, 0]
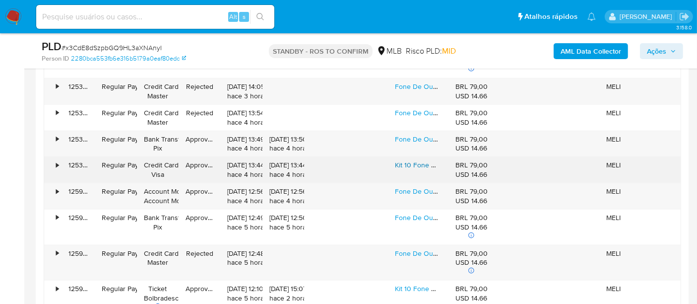
click at [415, 160] on link "Kit 10 Fone De Ouvido De Radio Comunicador Baofeng 777s Uv5r" at bounding box center [496, 165] width 203 height 10
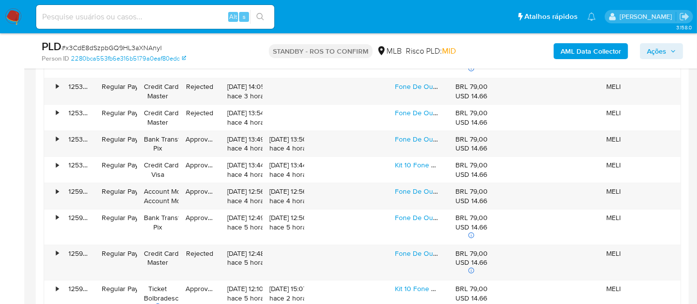
click at [158, 18] on input at bounding box center [155, 16] width 238 height 13
paste input "0V6sNeqVJA1rJJ3jnkHU1SyW"
type input "0V6sNeqVJA1rJJ3jnkHU1SyW"
click at [259, 14] on icon "search-icon" at bounding box center [260, 17] width 8 height 8
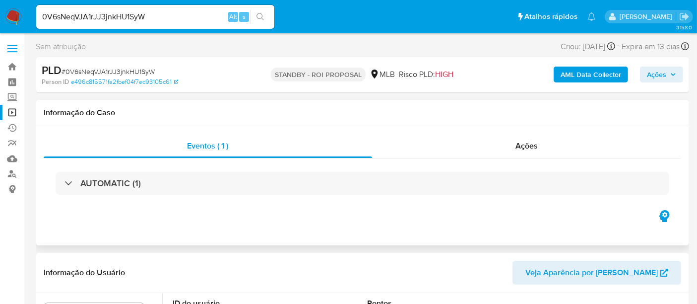
select select "10"
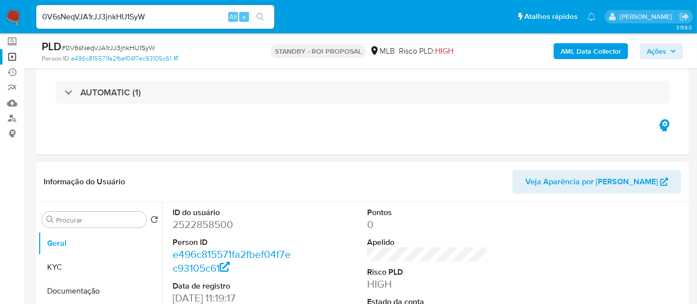
scroll to position [110, 0]
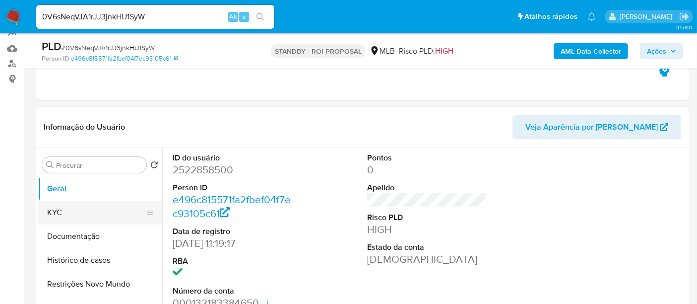
click at [70, 216] on button "KYC" at bounding box center [96, 212] width 116 height 24
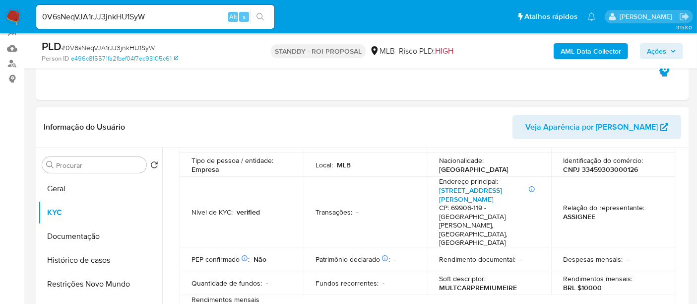
scroll to position [165, 0]
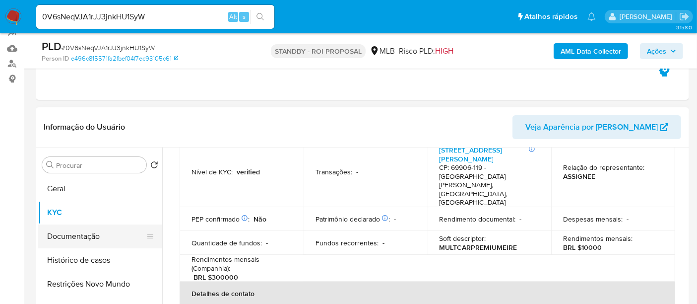
click at [90, 234] on button "Documentação" at bounding box center [96, 236] width 116 height 24
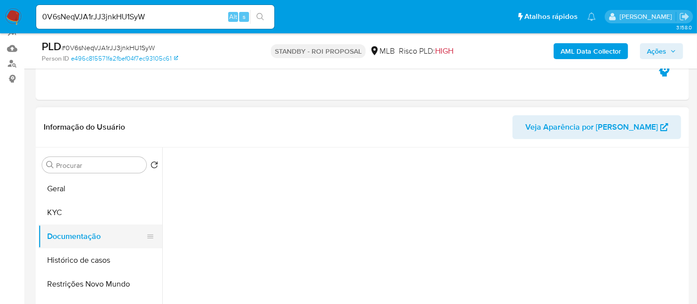
scroll to position [0, 0]
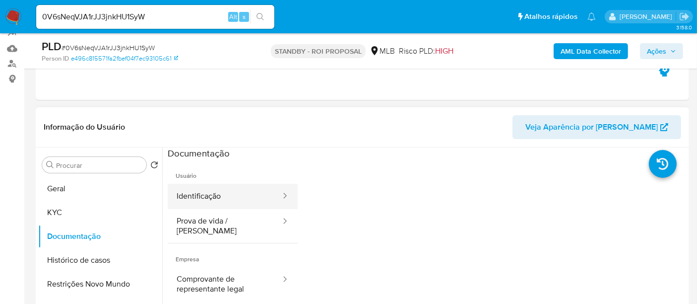
click at [221, 195] on button "Identificação" at bounding box center [225, 196] width 114 height 25
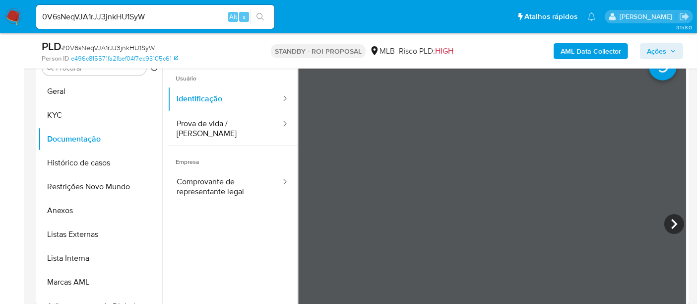
scroll to position [214, 0]
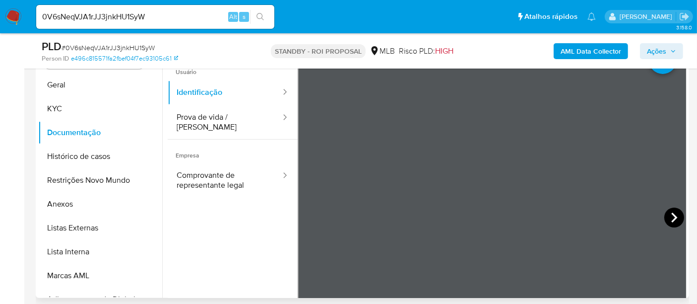
click at [665, 210] on icon at bounding box center [674, 217] width 20 height 20
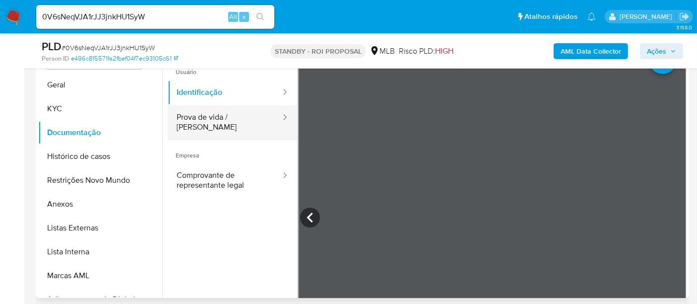
click at [205, 111] on button "Prova de vida / [PERSON_NAME]" at bounding box center [225, 122] width 114 height 34
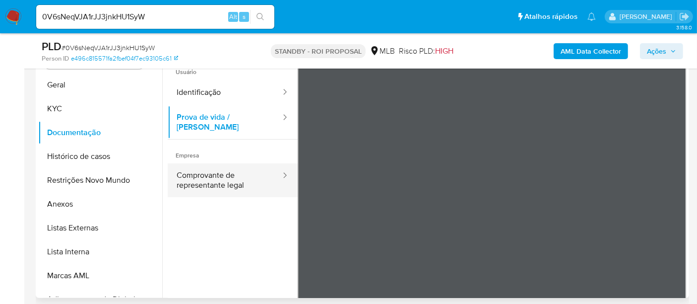
click at [220, 170] on button "Comprovante de representante legal" at bounding box center [225, 180] width 114 height 34
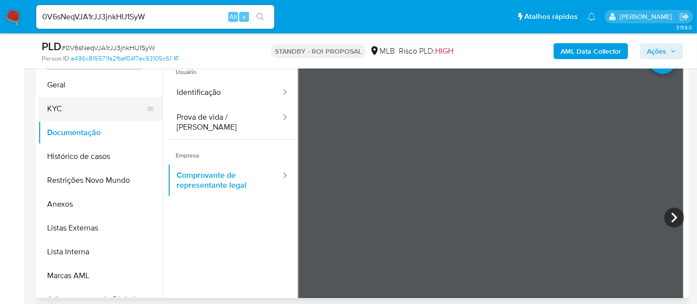
click at [53, 111] on button "KYC" at bounding box center [96, 109] width 116 height 24
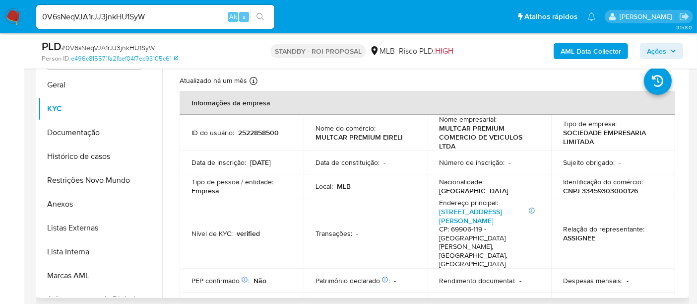
scroll to position [55, 0]
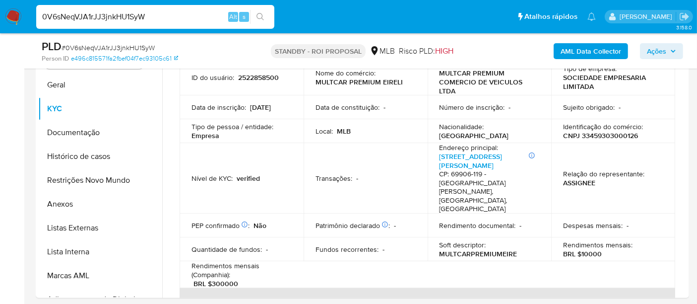
drag, startPoint x: 165, startPoint y: 18, endPoint x: 0, endPoint y: 6, distance: 165.1
click at [0, 6] on nav "Pausado Ver notificaciones 0V6sNeqVJA1rJJ3jnkHU1SyW Alt s Atalhos rápidos Presi…" at bounding box center [348, 16] width 697 height 33
paste input "oml9FHq1N06uF5AawvGdFFrf"
type input "oml9FHq1N06uF5AawvGdFFrf"
click at [265, 13] on button "search-icon" at bounding box center [260, 17] width 20 height 14
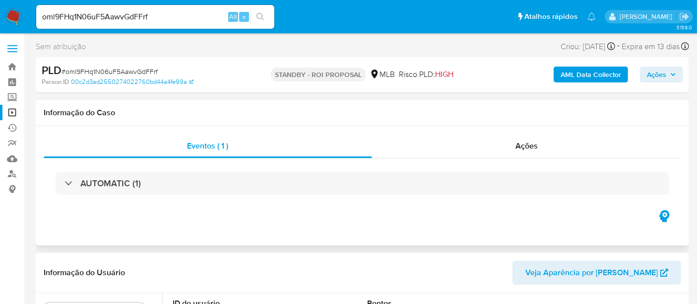
select select "10"
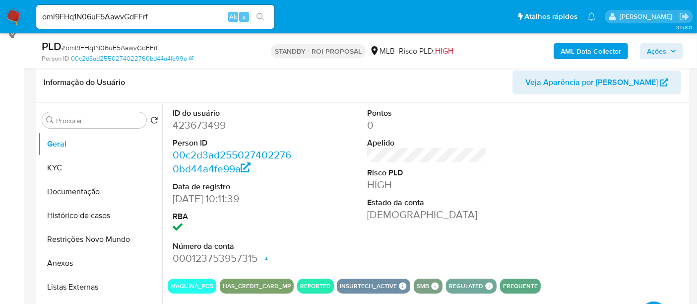
scroll to position [165, 0]
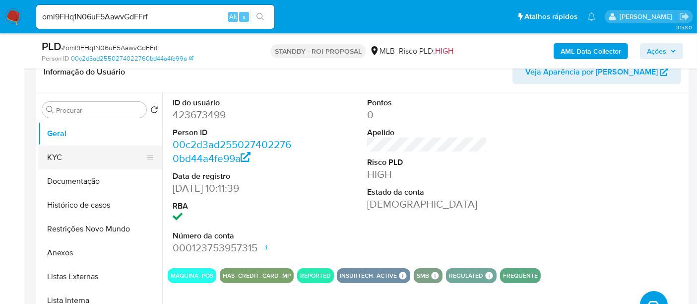
click at [55, 154] on button "KYC" at bounding box center [96, 157] width 116 height 24
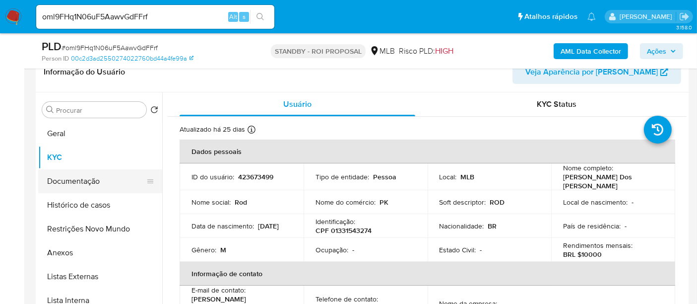
click at [66, 179] on button "Documentação" at bounding box center [96, 181] width 116 height 24
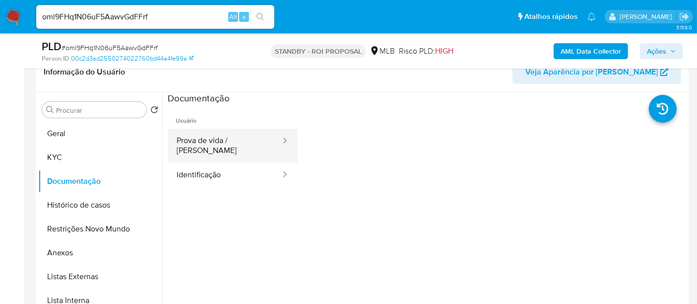
click at [218, 142] on button "Prova de vida / [PERSON_NAME]" at bounding box center [225, 145] width 114 height 34
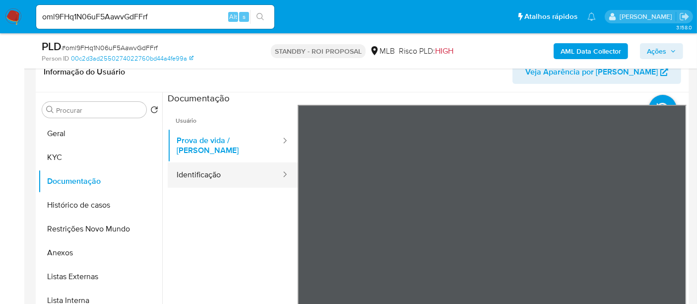
click at [200, 166] on button "Identificação" at bounding box center [225, 174] width 114 height 25
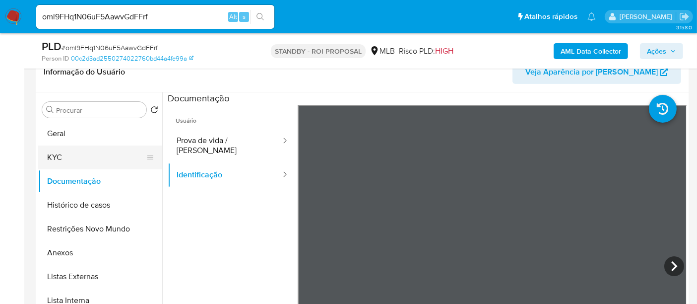
click at [73, 155] on button "KYC" at bounding box center [96, 157] width 116 height 24
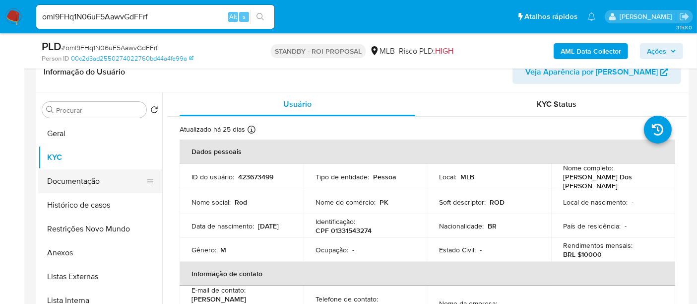
click at [50, 182] on button "Documentação" at bounding box center [96, 181] width 116 height 24
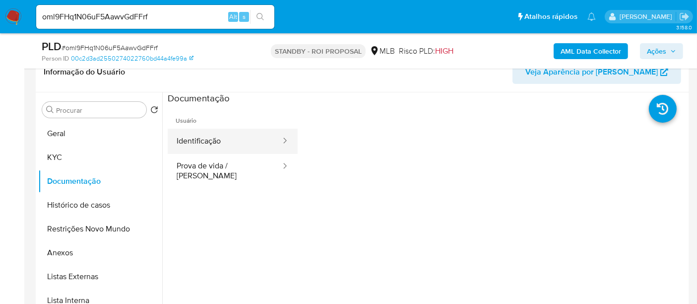
click at [206, 148] on button "Identificação" at bounding box center [225, 140] width 114 height 25
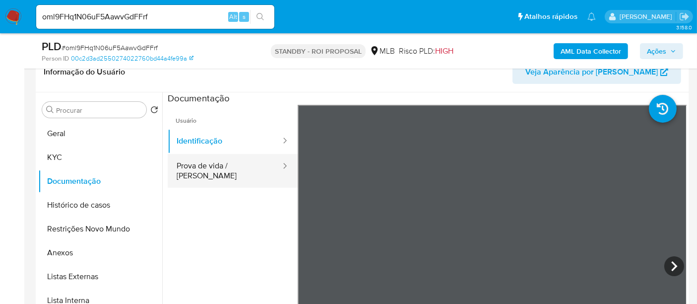
click at [222, 165] on button "Prova de vida / [PERSON_NAME]" at bounding box center [225, 171] width 114 height 34
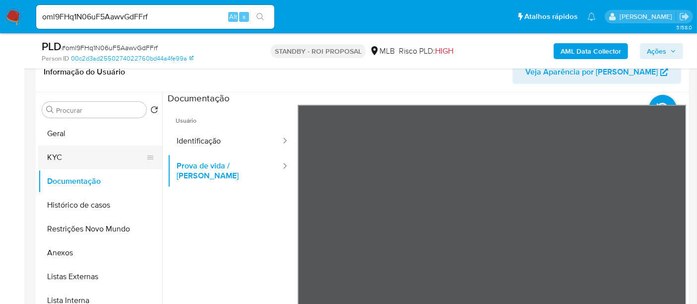
click at [51, 145] on button "KYC" at bounding box center [96, 157] width 116 height 24
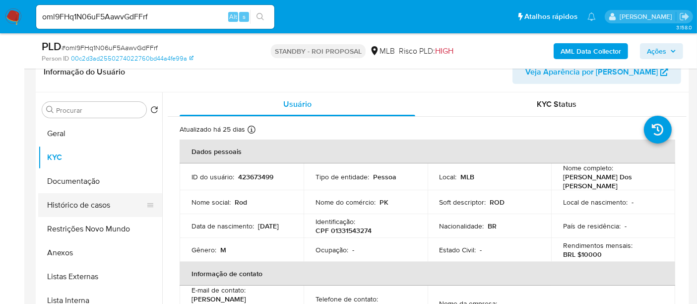
click at [93, 202] on button "Histórico de casos" at bounding box center [96, 205] width 116 height 24
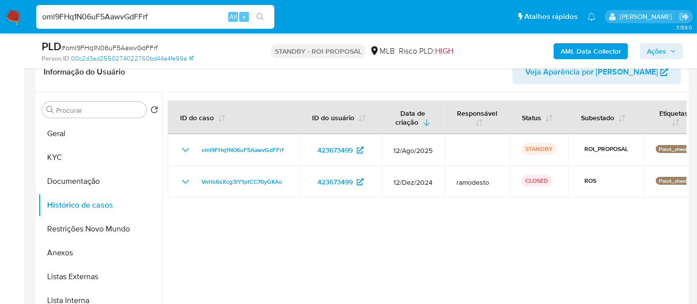
drag, startPoint x: 43, startPoint y: 14, endPoint x: 151, endPoint y: 15, distance: 108.6
click at [151, 15] on input "oml9FHq1N06uF5AawvGdFFrf" at bounding box center [155, 16] width 238 height 13
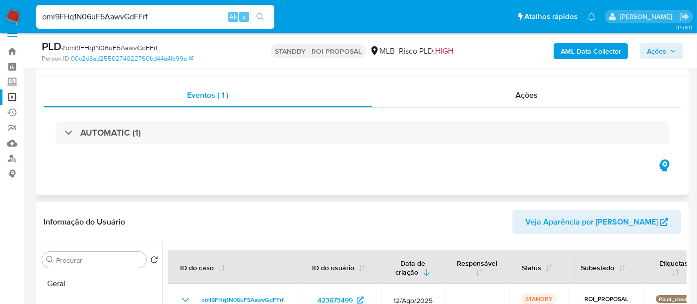
scroll to position [0, 0]
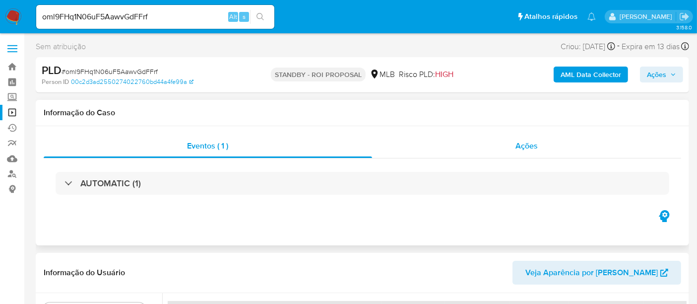
drag, startPoint x: 533, startPoint y: 144, endPoint x: 520, endPoint y: 149, distance: 13.8
click at [533, 144] on span "Ações" at bounding box center [526, 145] width 22 height 11
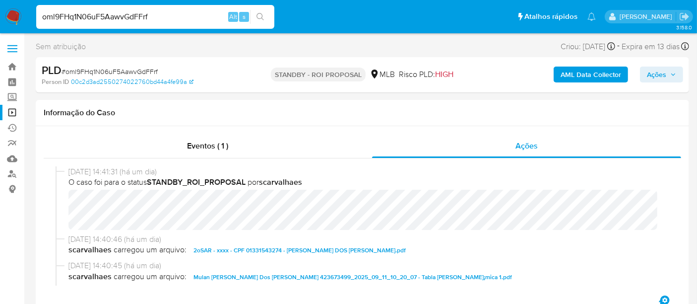
paste input "vCTmgzgSZc0RUJSBgE7oD360"
type input "vCTmgzgSZc0RUJSBgE7oD360"
click at [259, 17] on icon "search-icon" at bounding box center [260, 17] width 8 height 8
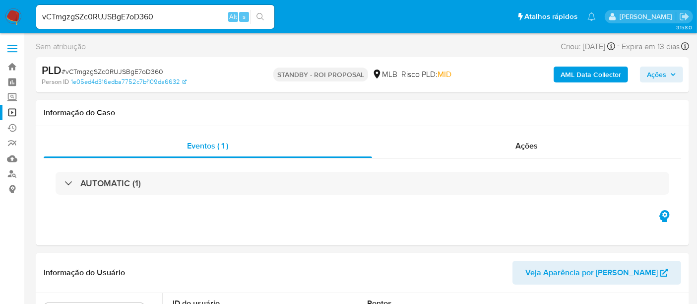
select select "10"
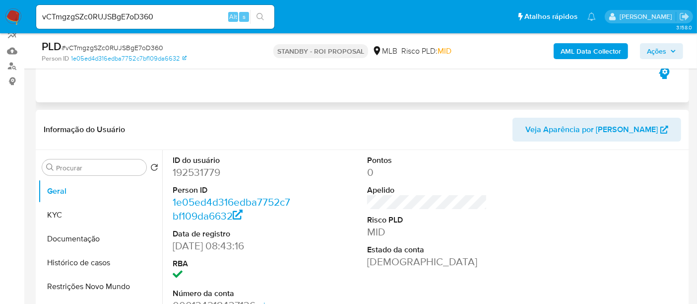
scroll to position [110, 0]
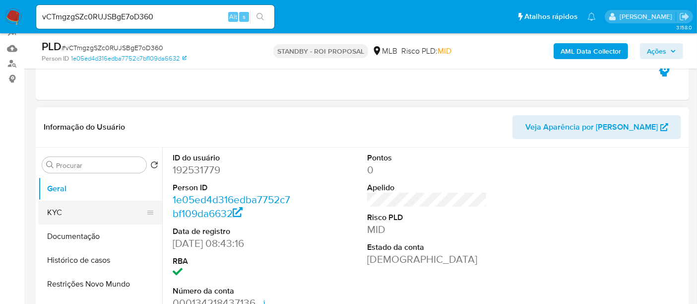
click at [65, 209] on button "KYC" at bounding box center [96, 212] width 116 height 24
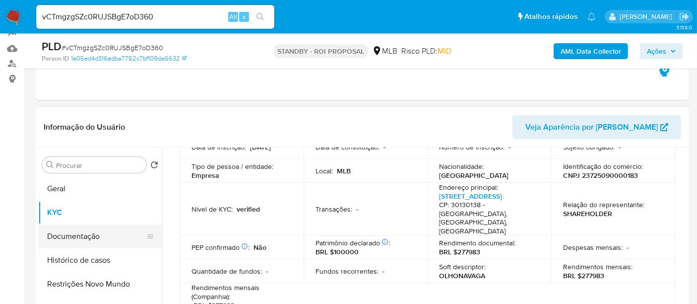
click at [85, 234] on button "Documentação" at bounding box center [96, 236] width 116 height 24
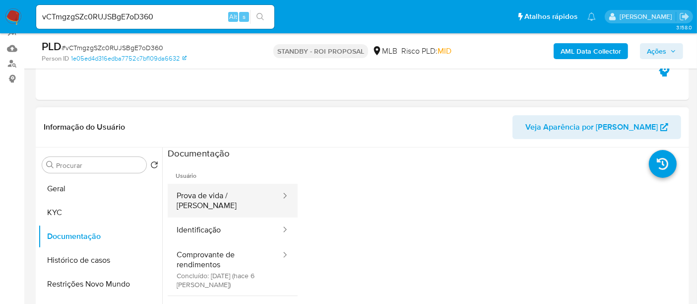
click at [234, 193] on button "Prova de vida / [PERSON_NAME]" at bounding box center [225, 201] width 114 height 34
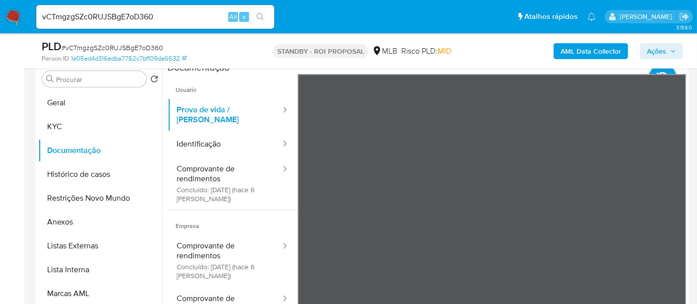
scroll to position [200, 0]
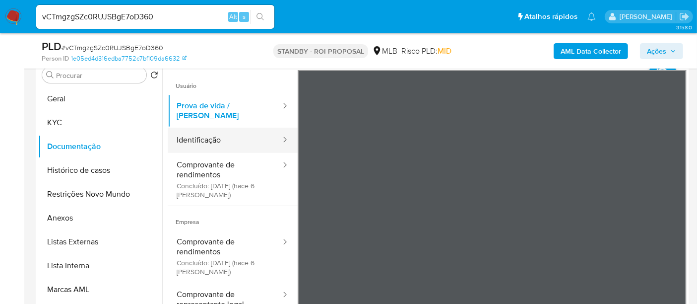
click at [204, 132] on button "Identificação" at bounding box center [225, 139] width 114 height 25
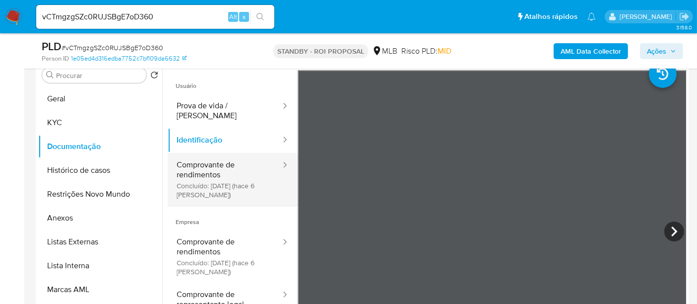
click at [208, 161] on button "Comprovante de rendimentos Concluído: [DATE] (hace 6 [PERSON_NAME])" at bounding box center [225, 179] width 114 height 53
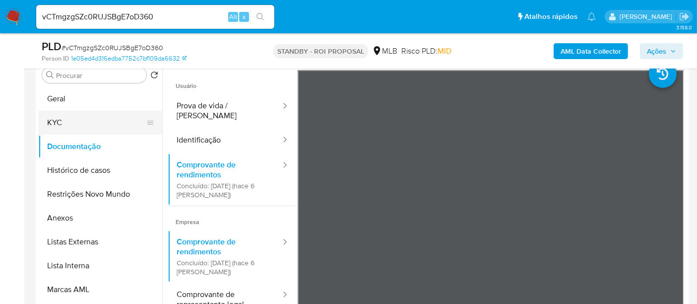
click at [58, 124] on button "KYC" at bounding box center [96, 123] width 116 height 24
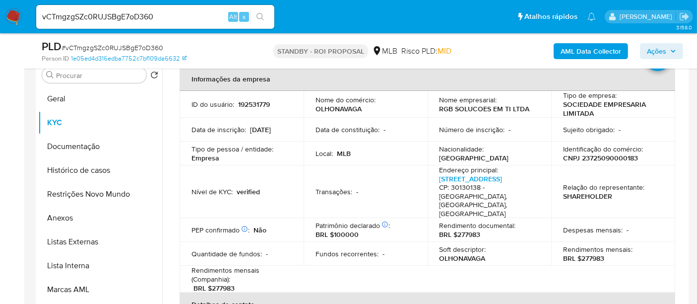
scroll to position [55, 0]
